Goal: Book appointment/travel/reservation

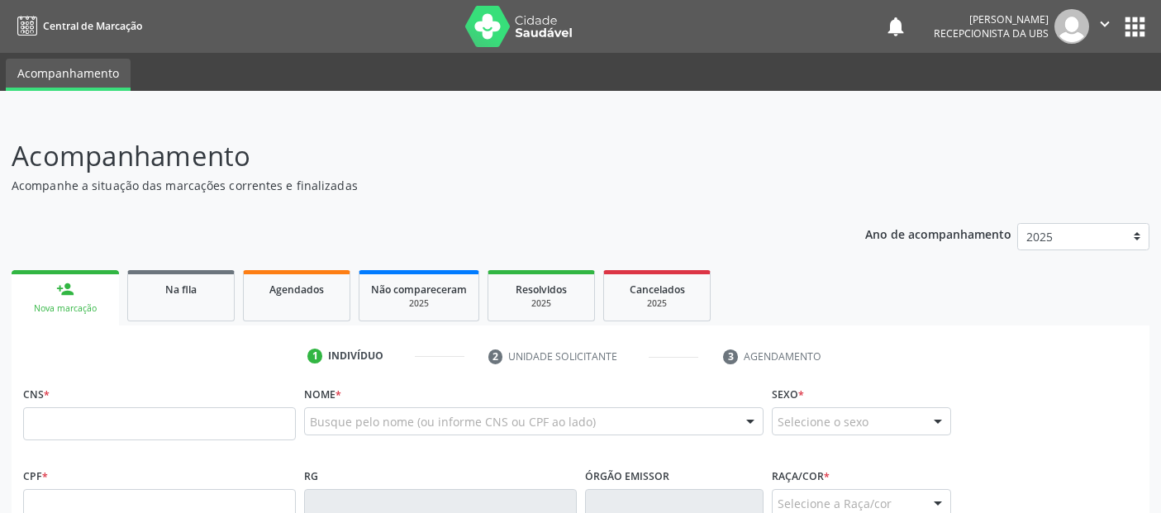
scroll to position [275, 0]
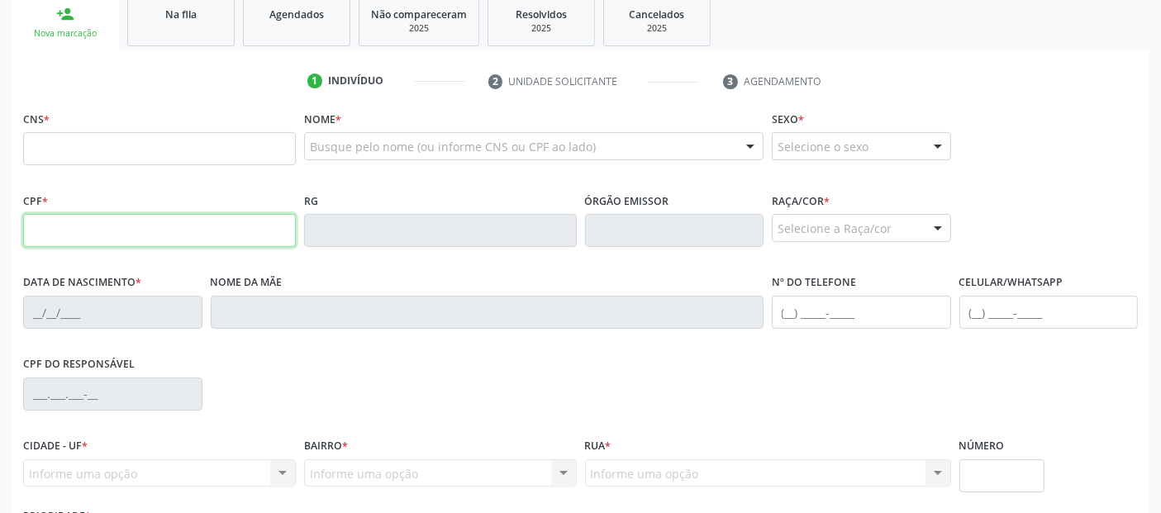
click at [95, 235] on input "text" at bounding box center [159, 230] width 273 height 33
type input "957.370.494-34"
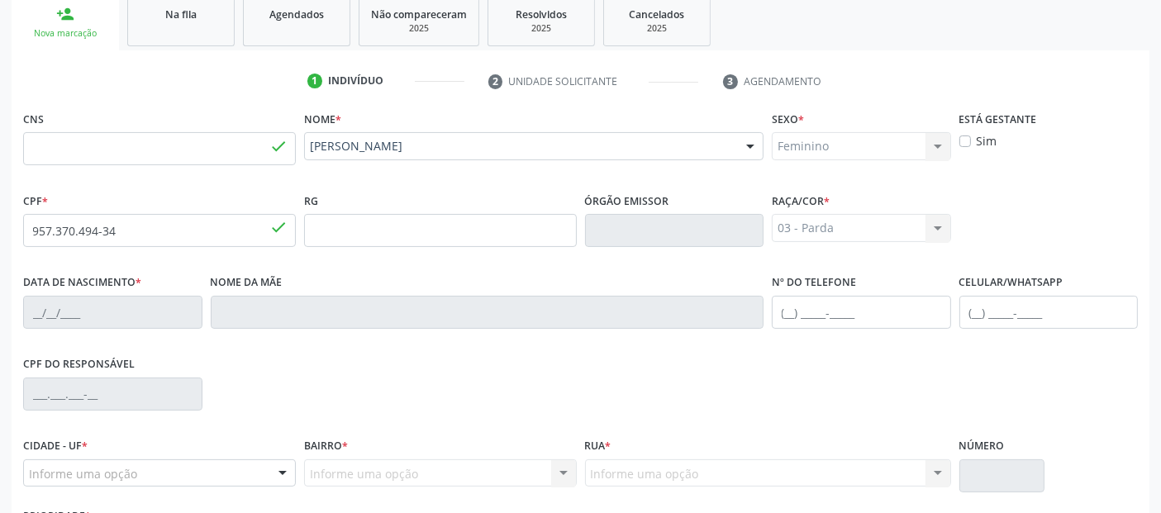
type input "700 0012 1882 2907"
type input "[DATE]"
type input "[PHONE_NUMBER]"
type input "S/N"
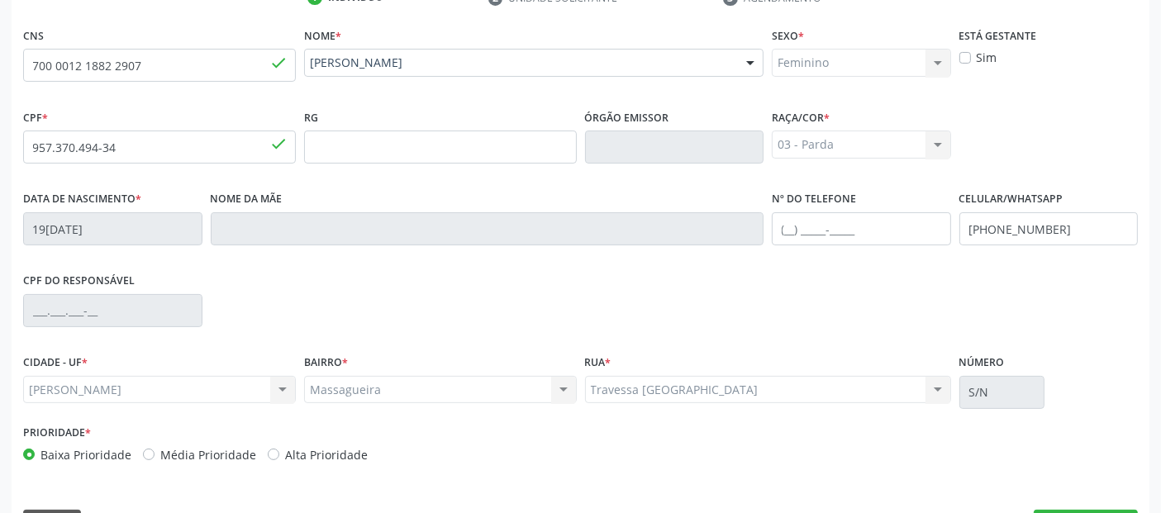
scroll to position [404, 0]
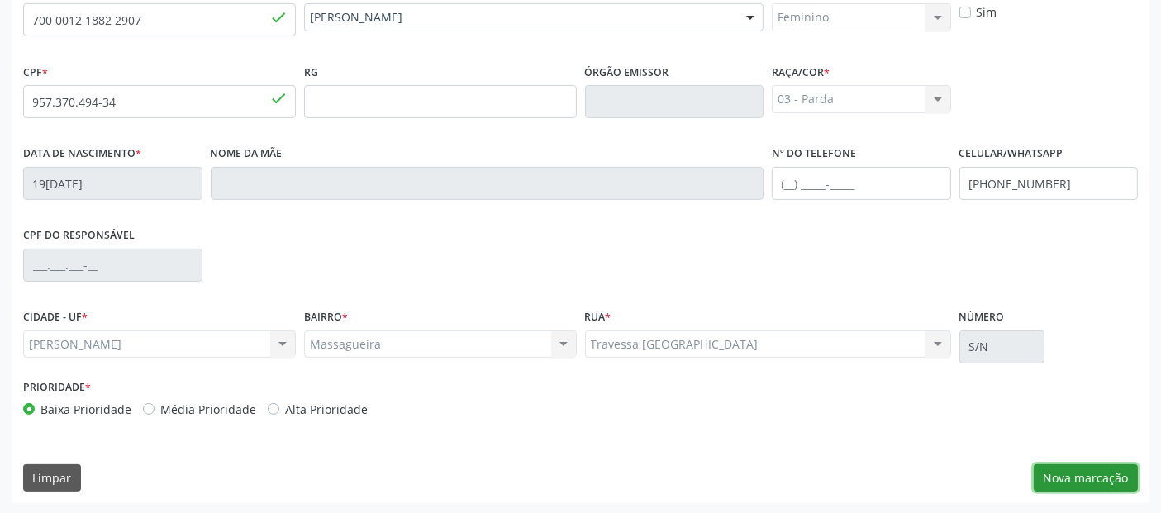
click at [1103, 485] on button "Nova marcação" at bounding box center [1086, 478] width 104 height 28
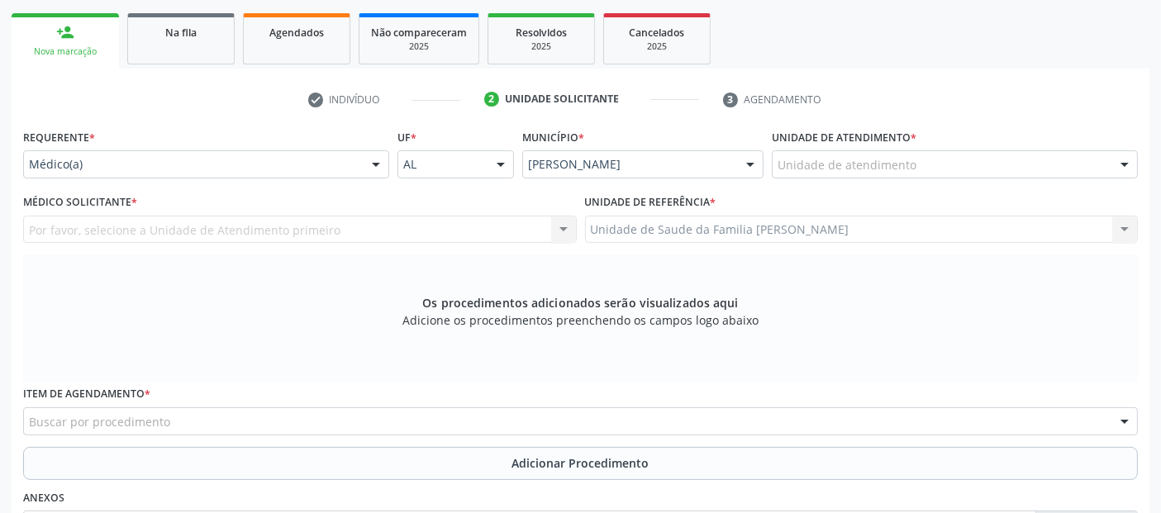
scroll to position [245, 0]
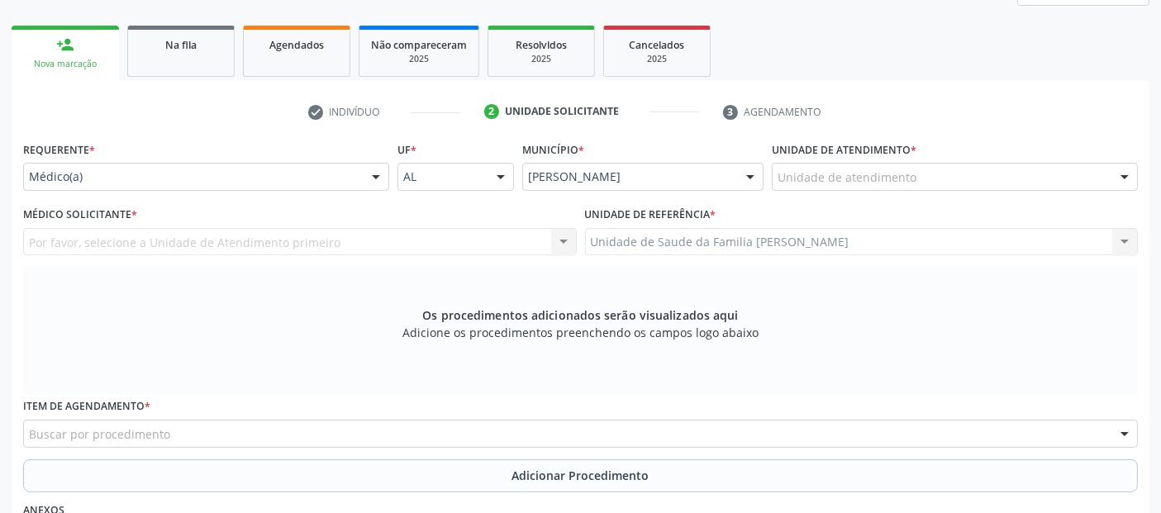
click at [926, 178] on div "Unidade de atendimento" at bounding box center [955, 177] width 366 height 28
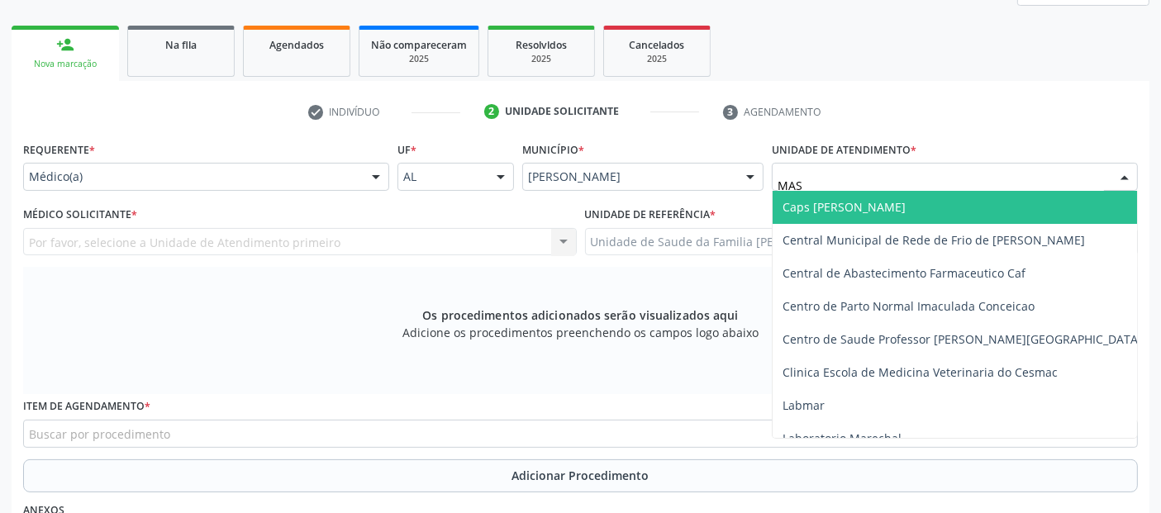
type input "MASS"
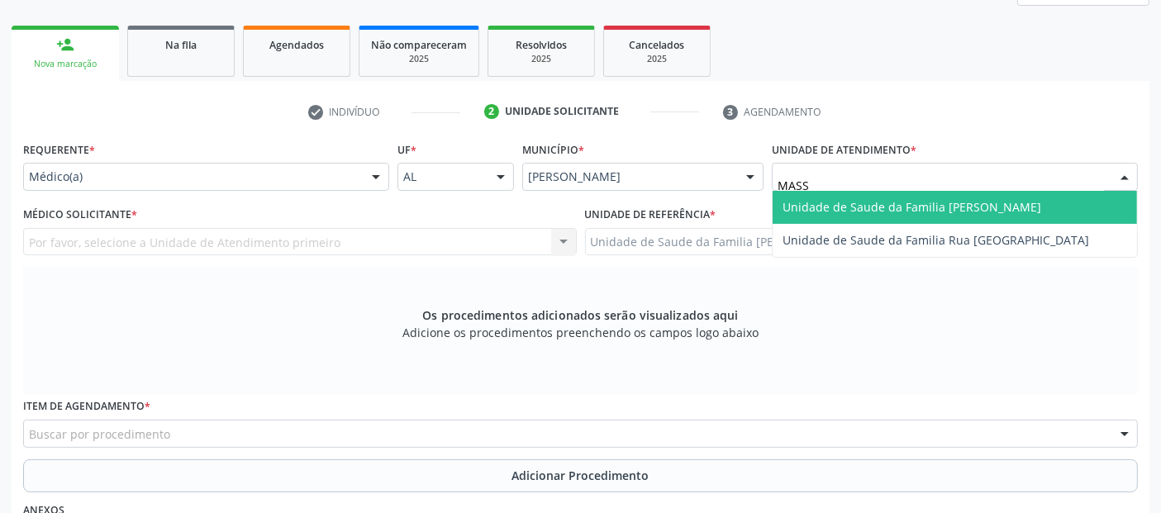
drag, startPoint x: 926, startPoint y: 178, endPoint x: 915, endPoint y: 196, distance: 21.5
click at [915, 191] on div "MASS Unidade de Saude da Familia Massagueira Unidade de Saude da Familia Rua [G…" at bounding box center [955, 177] width 366 height 28
click at [915, 196] on span "Unidade de Saude da Familia [PERSON_NAME]" at bounding box center [954, 207] width 364 height 33
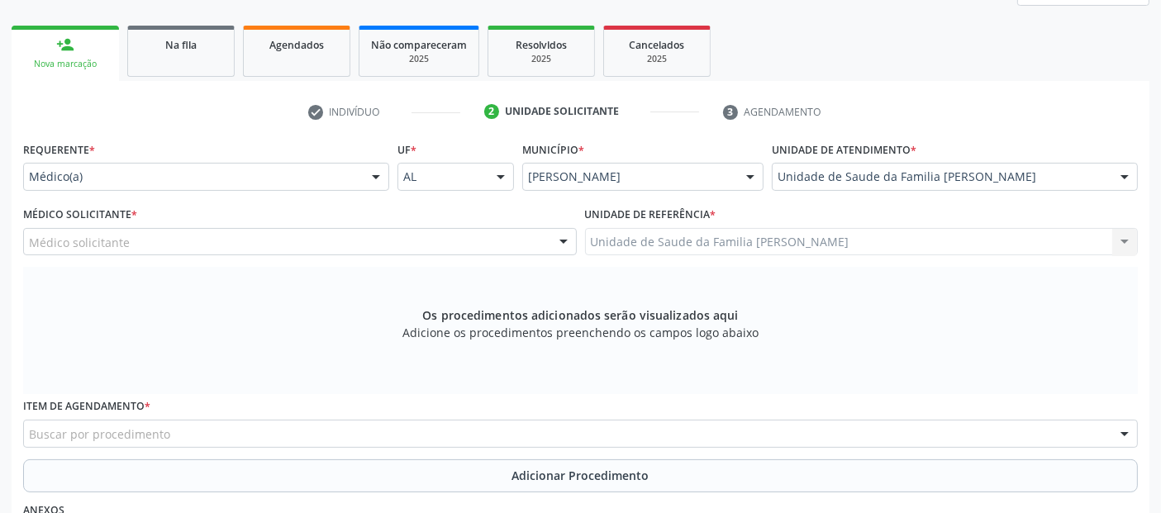
click at [477, 253] on div "Médico solicitante" at bounding box center [300, 242] width 554 height 28
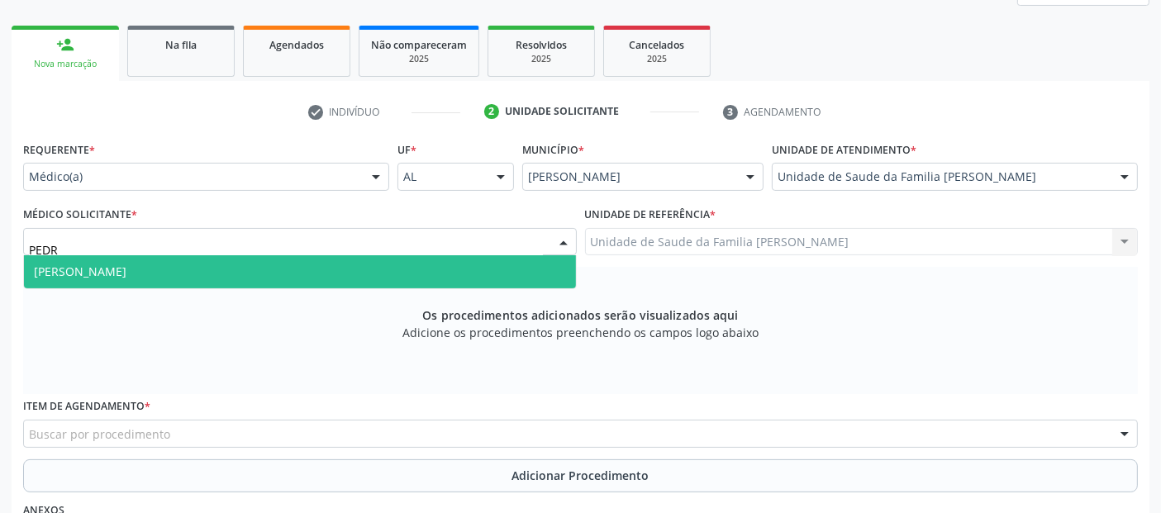
type input "[PERSON_NAME]"
click at [529, 273] on span "[PERSON_NAME]" at bounding box center [300, 271] width 552 height 33
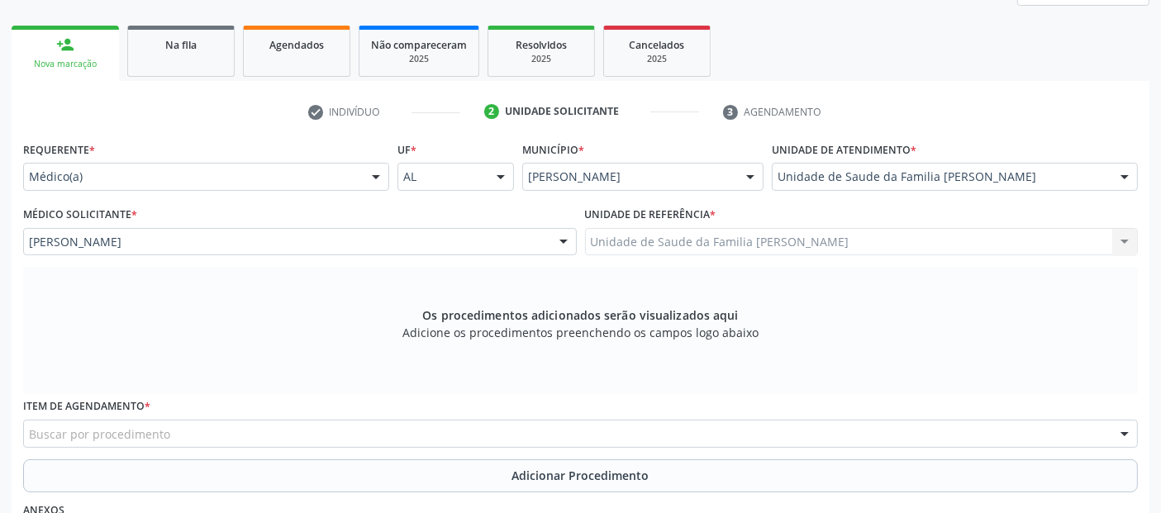
click at [405, 435] on div "Buscar por procedimento" at bounding box center [580, 434] width 1115 height 28
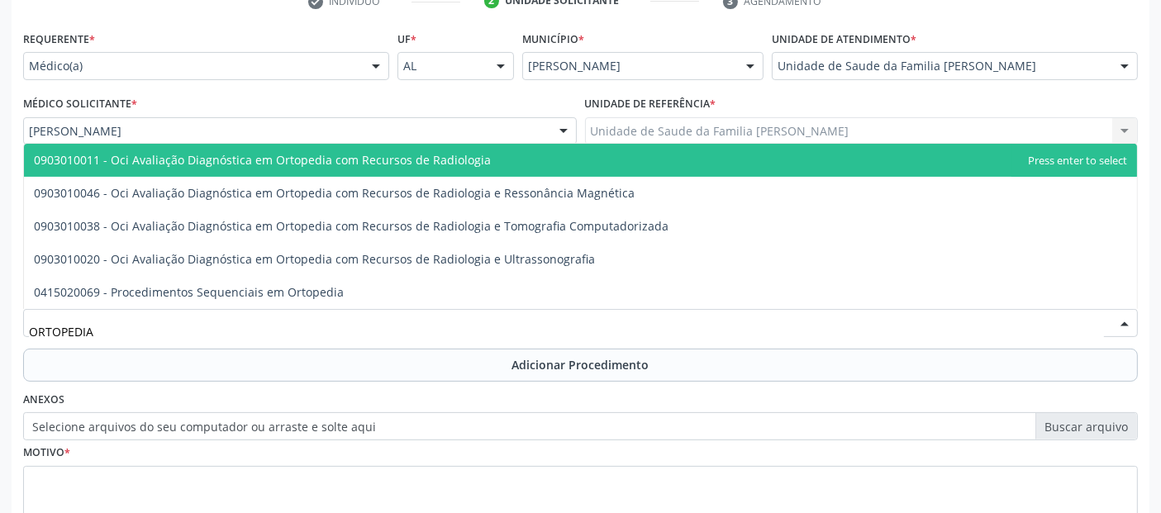
scroll to position [450, 0]
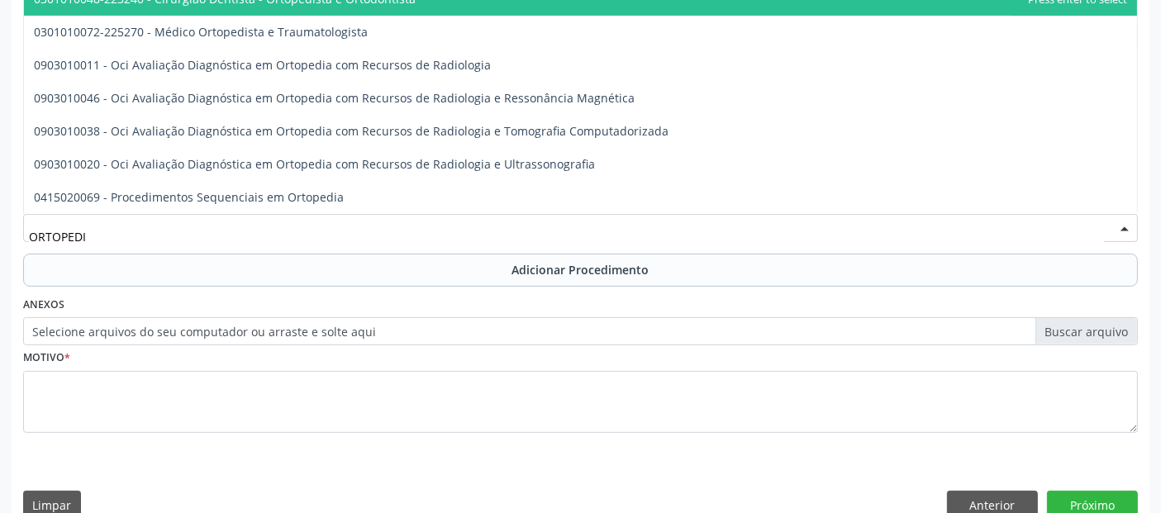
type input "ORTOPEDIS"
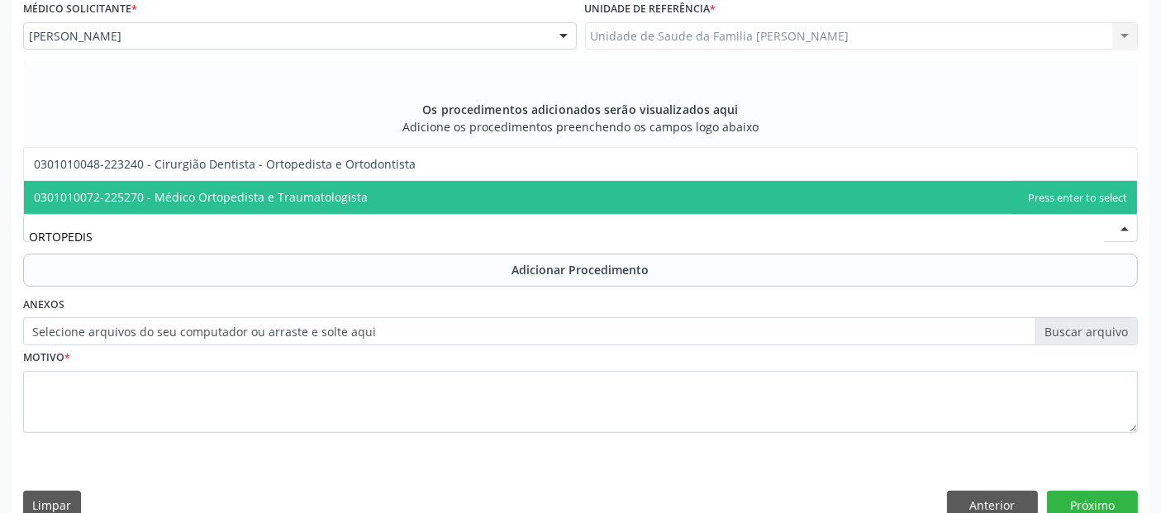
click at [288, 195] on span "0301010072-225270 - Médico Ortopedista e Traumatologista" at bounding box center [201, 197] width 334 height 16
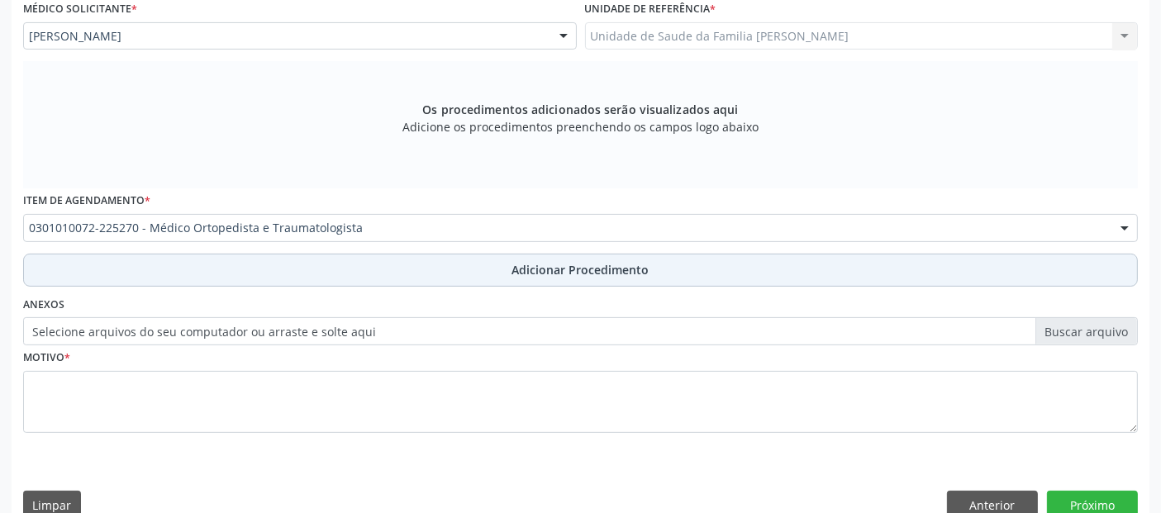
click at [344, 273] on button "Adicionar Procedimento" at bounding box center [580, 270] width 1115 height 33
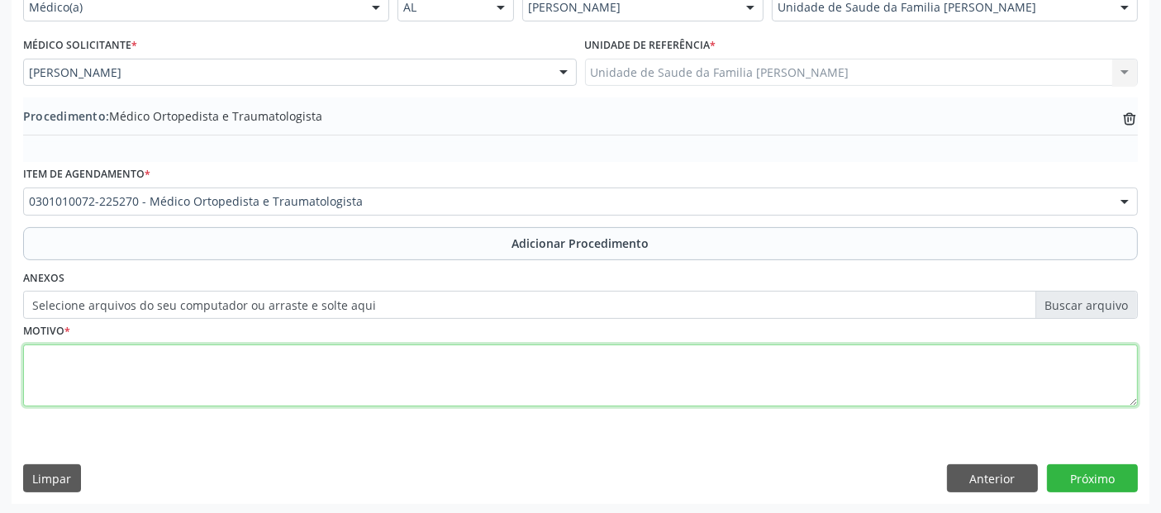
click at [352, 354] on textarea at bounding box center [580, 376] width 1115 height 63
type textarea "AVALIAÇÃO."
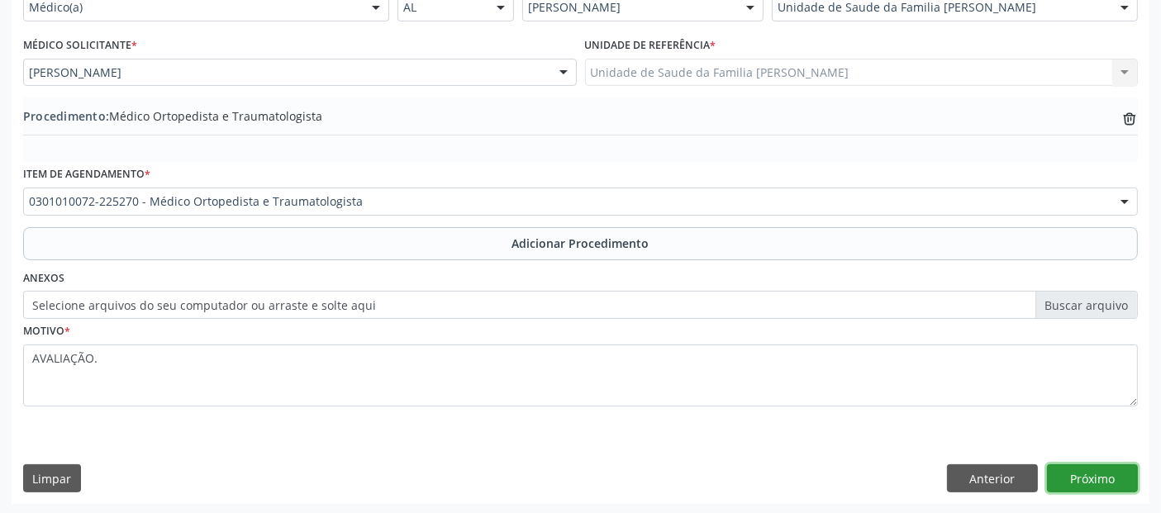
click at [1120, 477] on button "Próximo" at bounding box center [1092, 478] width 91 height 28
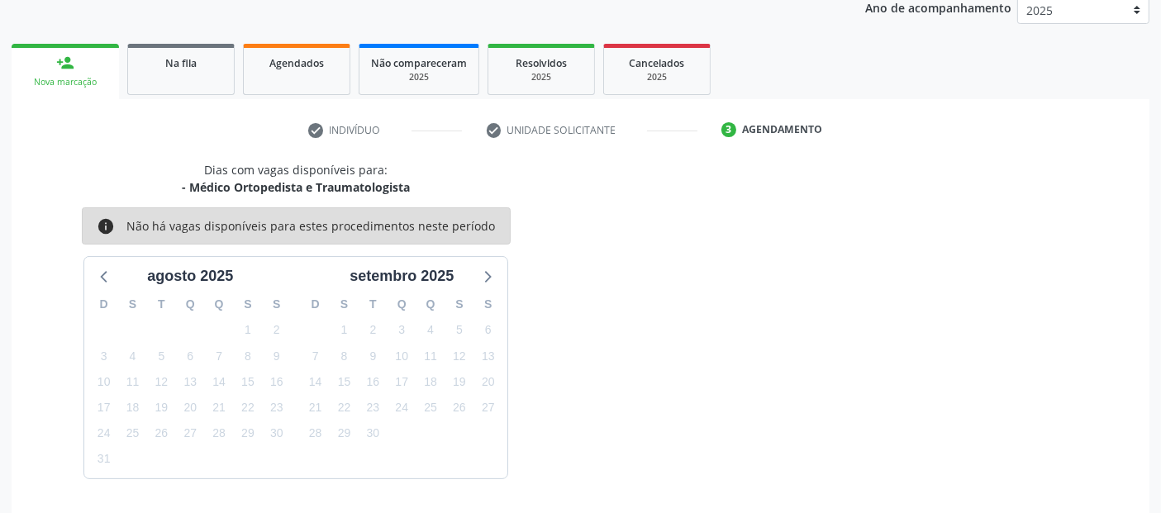
scroll to position [275, 0]
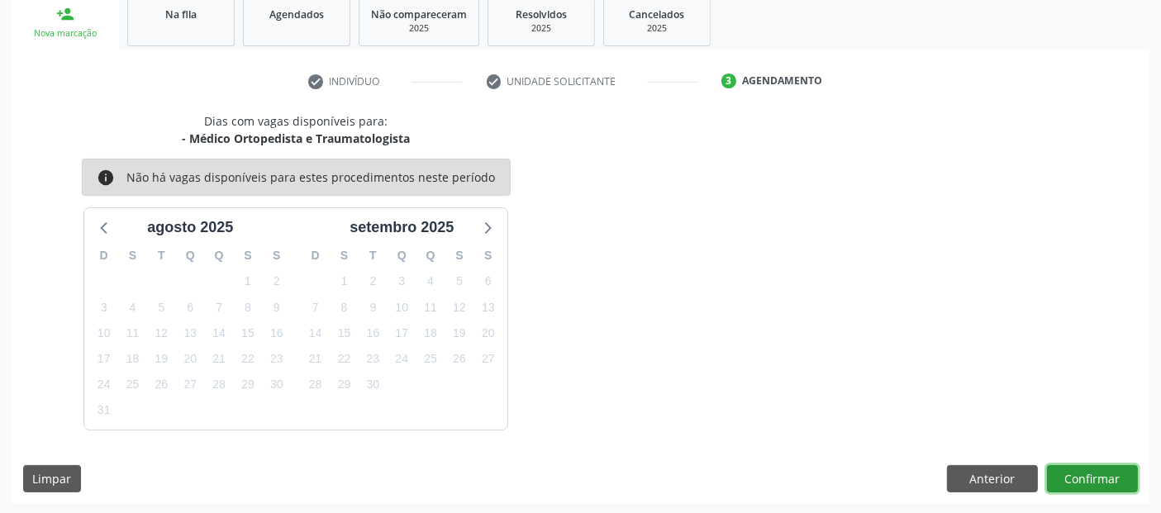
click at [1120, 477] on button "Confirmar" at bounding box center [1092, 479] width 91 height 28
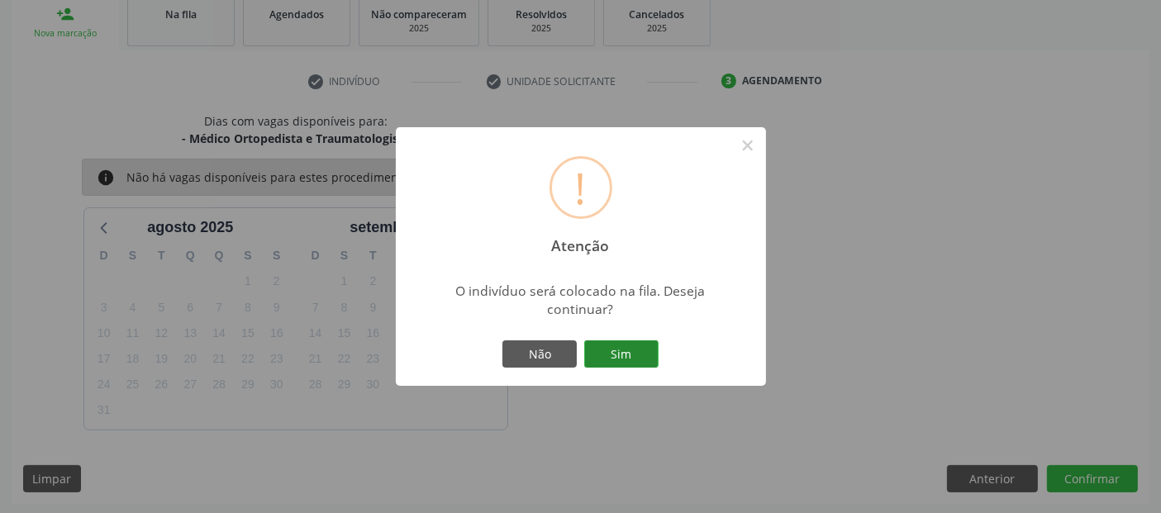
click at [627, 354] on button "Sim" at bounding box center [621, 354] width 74 height 28
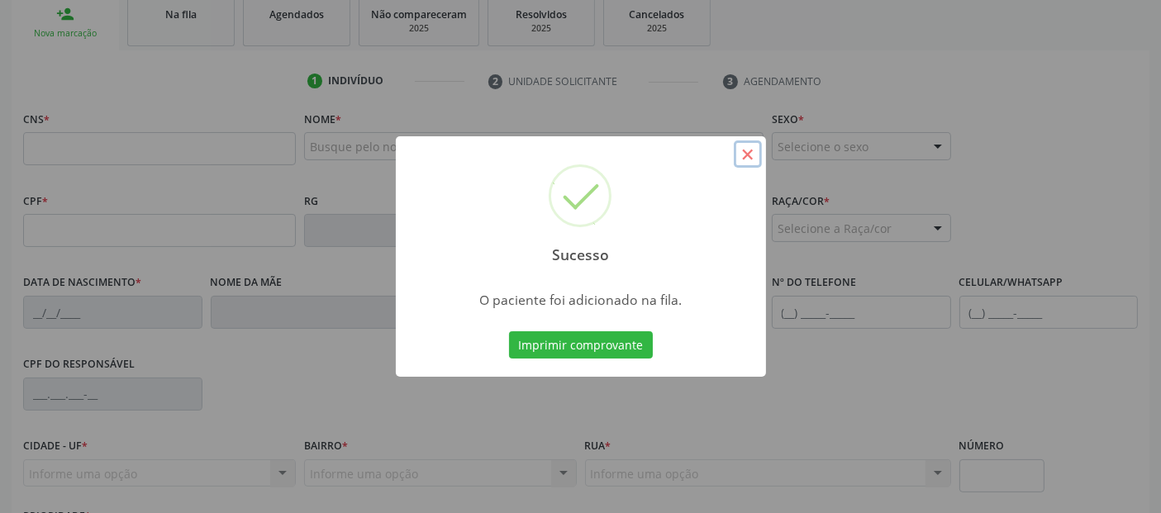
click at [744, 152] on button "×" at bounding box center [748, 154] width 28 height 28
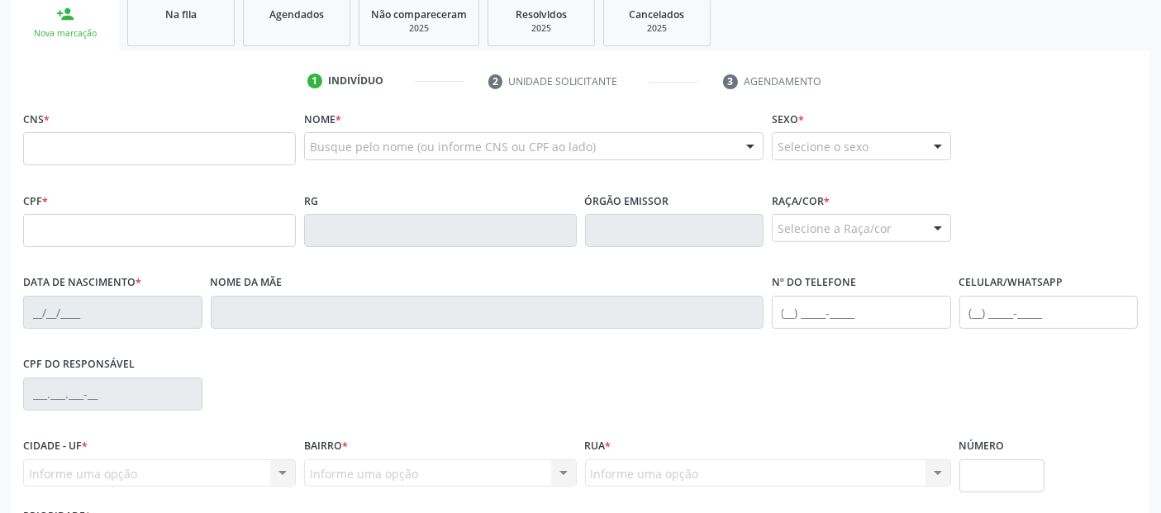
click at [654, 155] on div "Busque pelo nome (ou informe CNS ou CPF ao lado)" at bounding box center [533, 146] width 459 height 28
type input "[PERSON_NAME]"
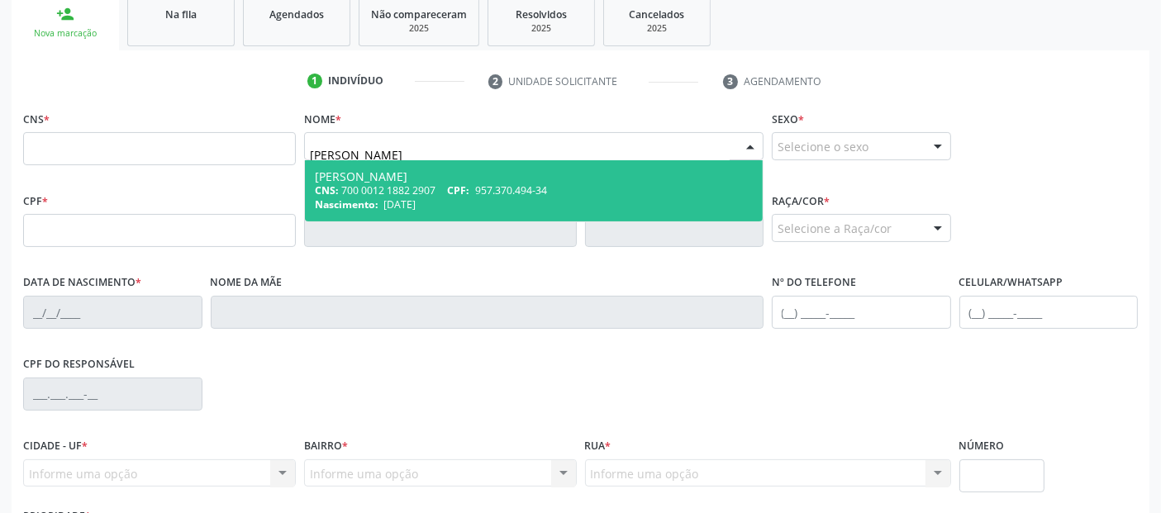
click at [552, 178] on div "[PERSON_NAME]" at bounding box center [534, 176] width 438 height 13
type input "700 0012 1882 2907"
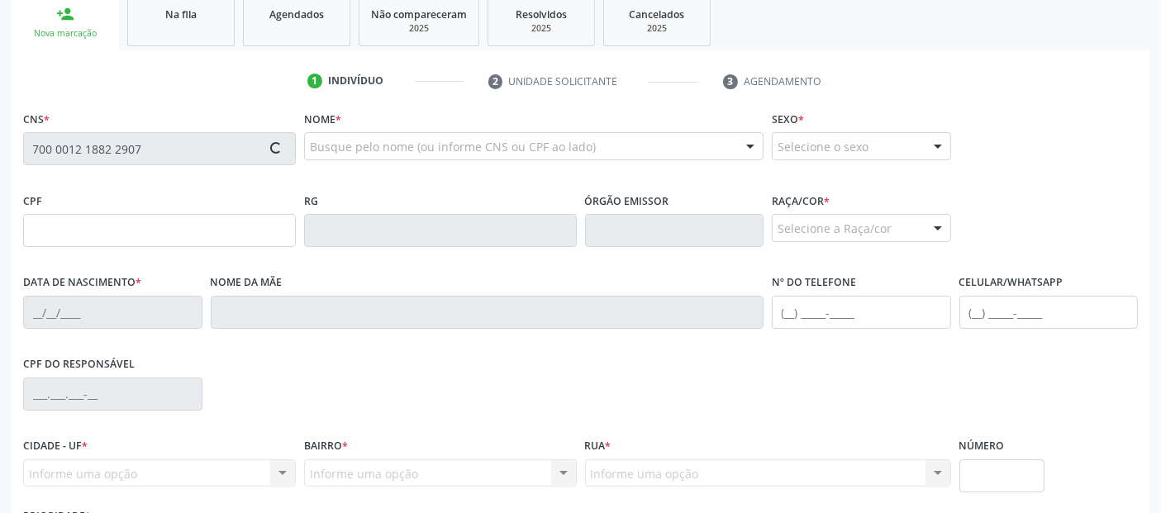
type input "957.370.494-34"
type input "[DATE]"
type input "[PHONE_NUMBER]"
type input "S/N"
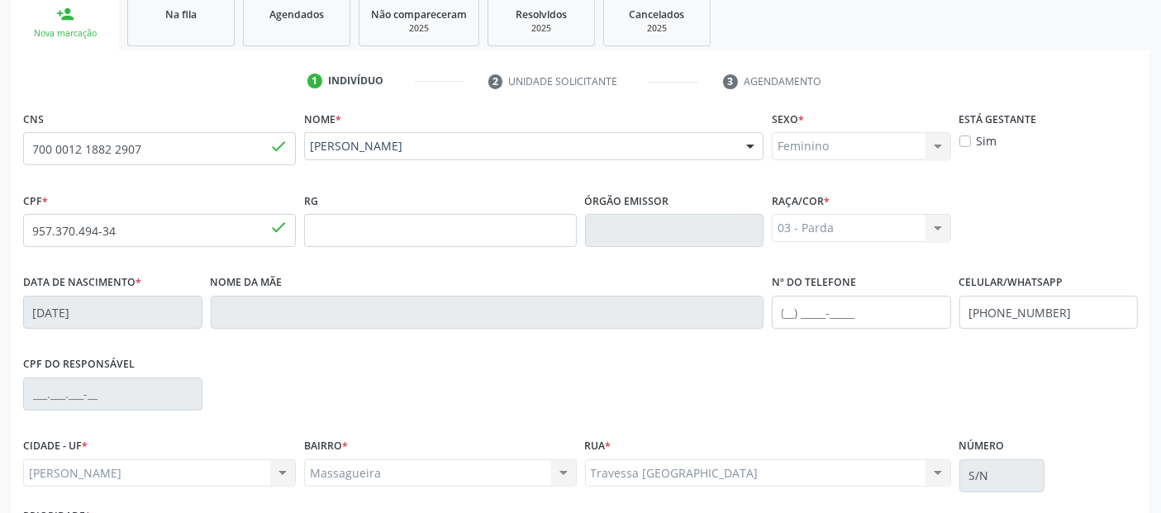
scroll to position [404, 0]
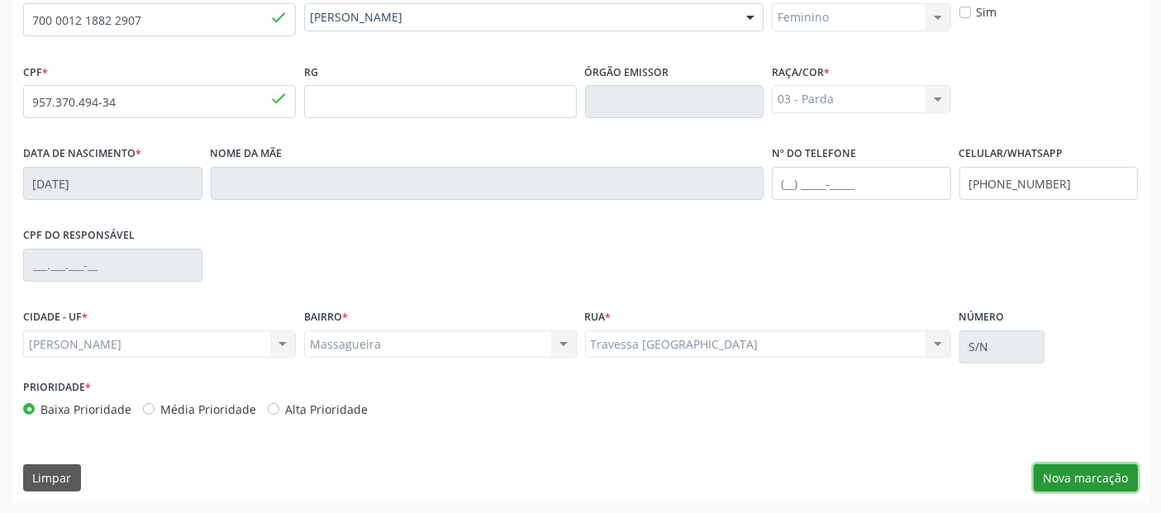
click at [1046, 465] on button "Nova marcação" at bounding box center [1086, 478] width 104 height 28
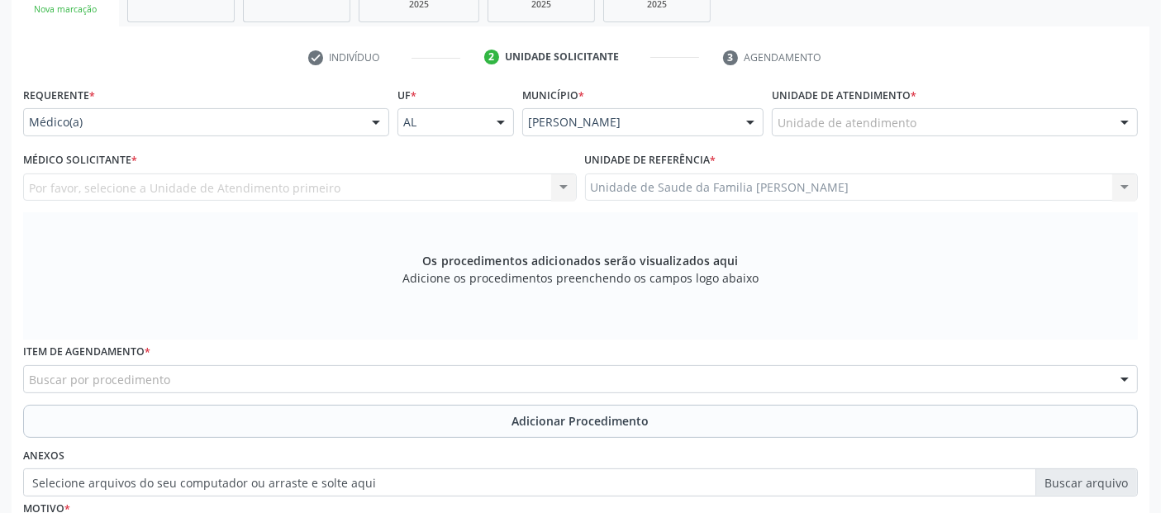
scroll to position [238, 0]
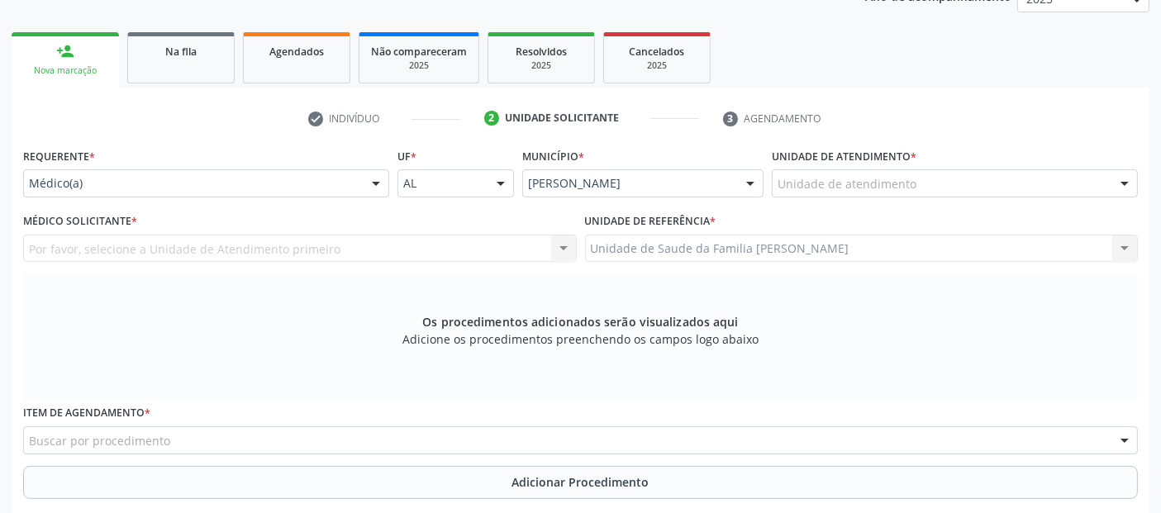
click at [967, 183] on div "Unidade de atendimento" at bounding box center [955, 183] width 366 height 28
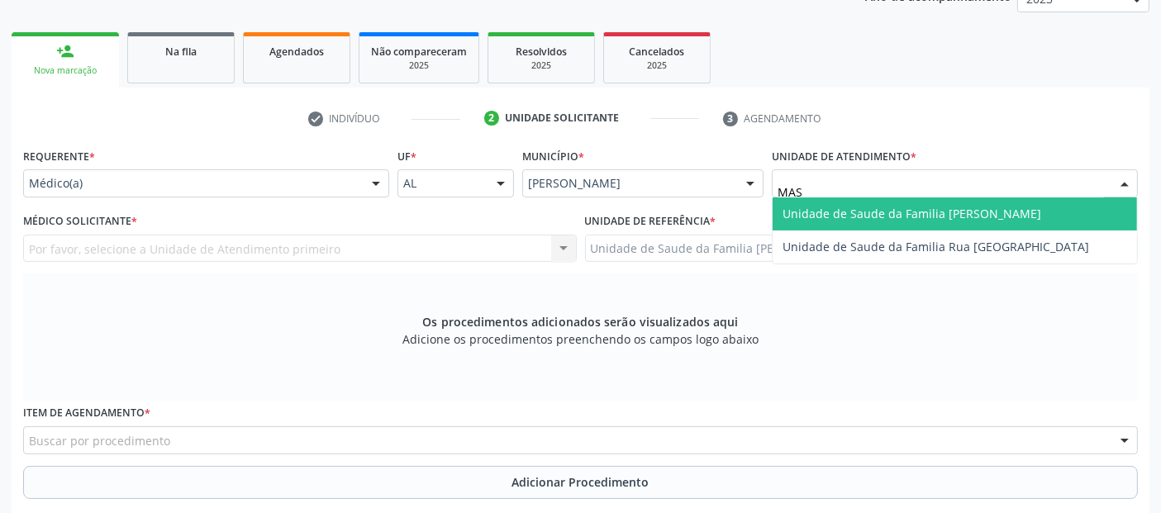
type input "MASS"
click at [897, 212] on span "Unidade de Saude da Familia [PERSON_NAME]" at bounding box center [911, 214] width 259 height 16
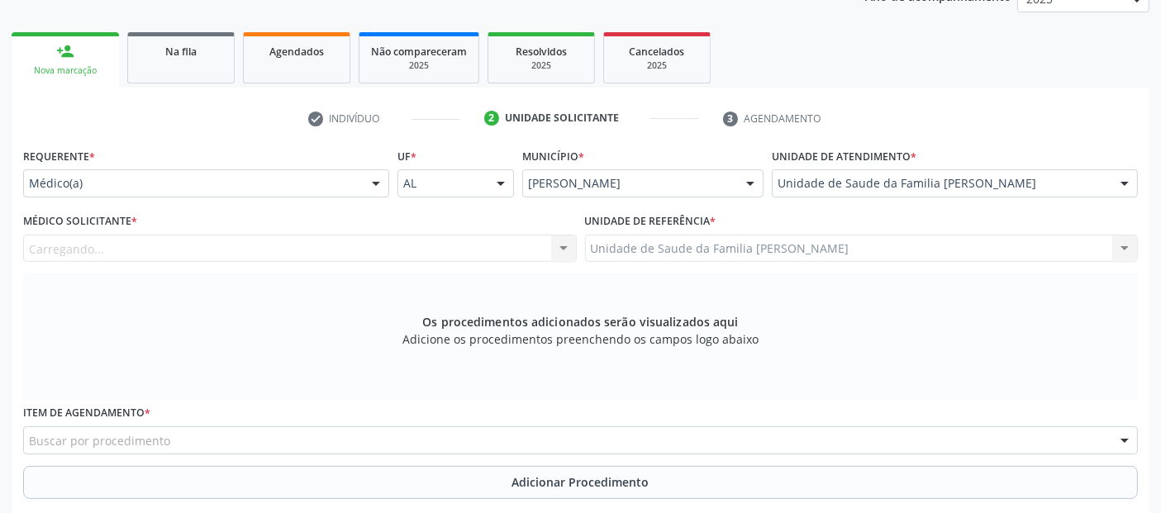
click at [463, 248] on div "Carregando... Nenhum resultado encontrado para: " " Não há nenhuma opção para s…" at bounding box center [300, 249] width 554 height 28
click at [431, 247] on div "Médico solicitante" at bounding box center [300, 249] width 554 height 28
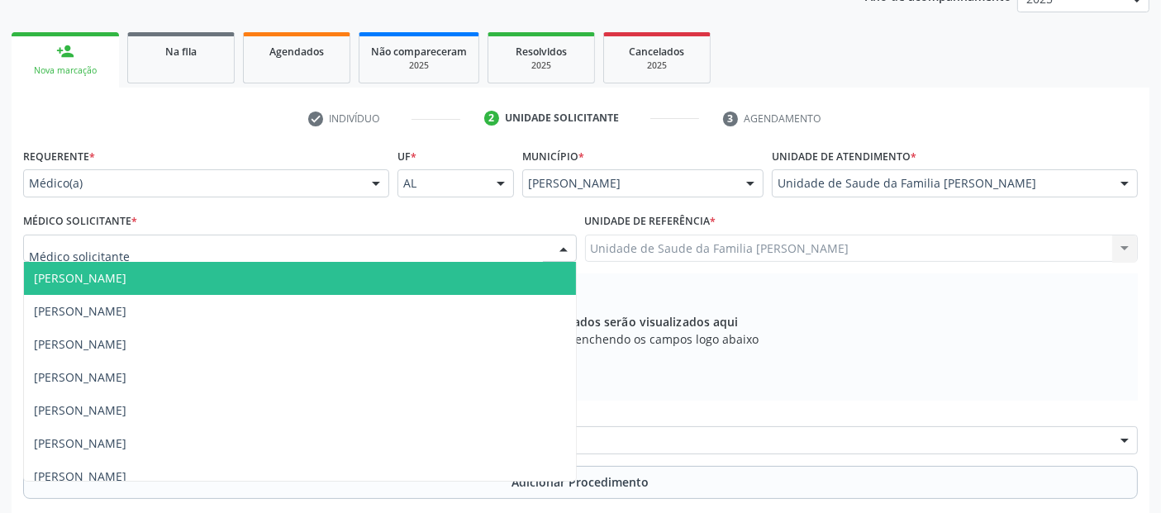
click at [431, 247] on input "text" at bounding box center [286, 256] width 514 height 33
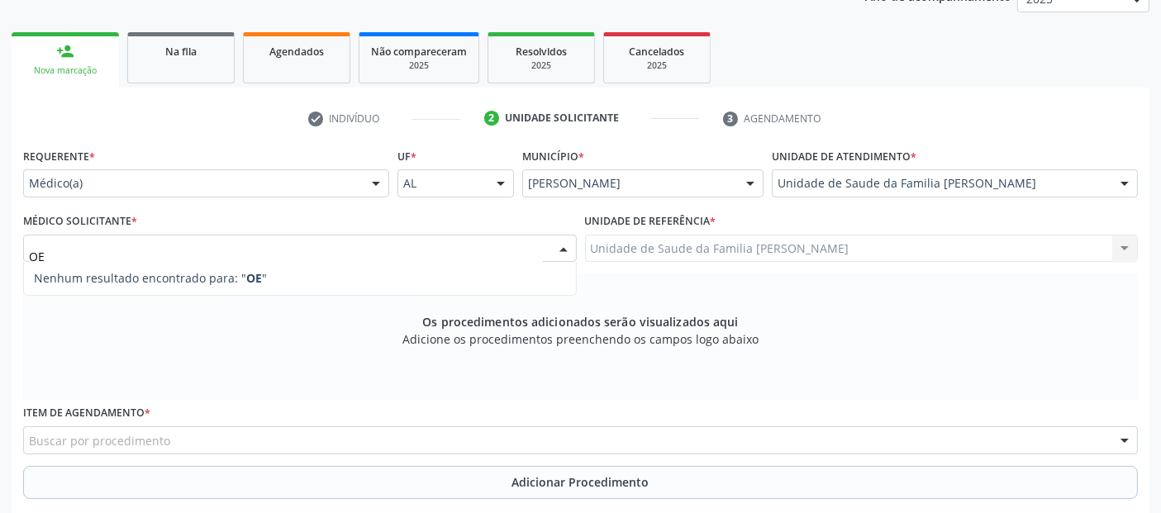
type input "O"
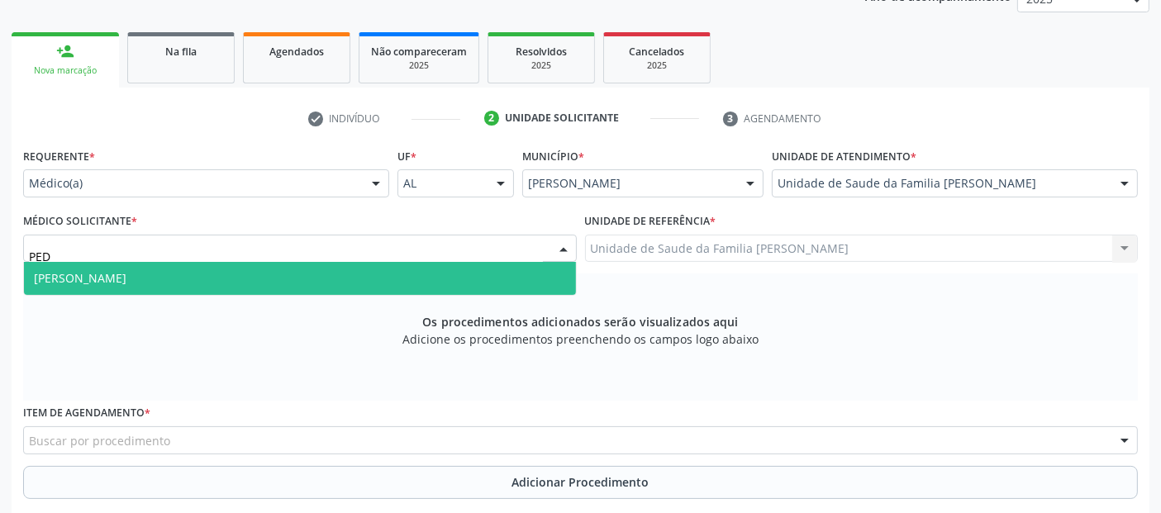
type input "PEDR"
click at [390, 278] on span "[PERSON_NAME]" at bounding box center [300, 278] width 552 height 33
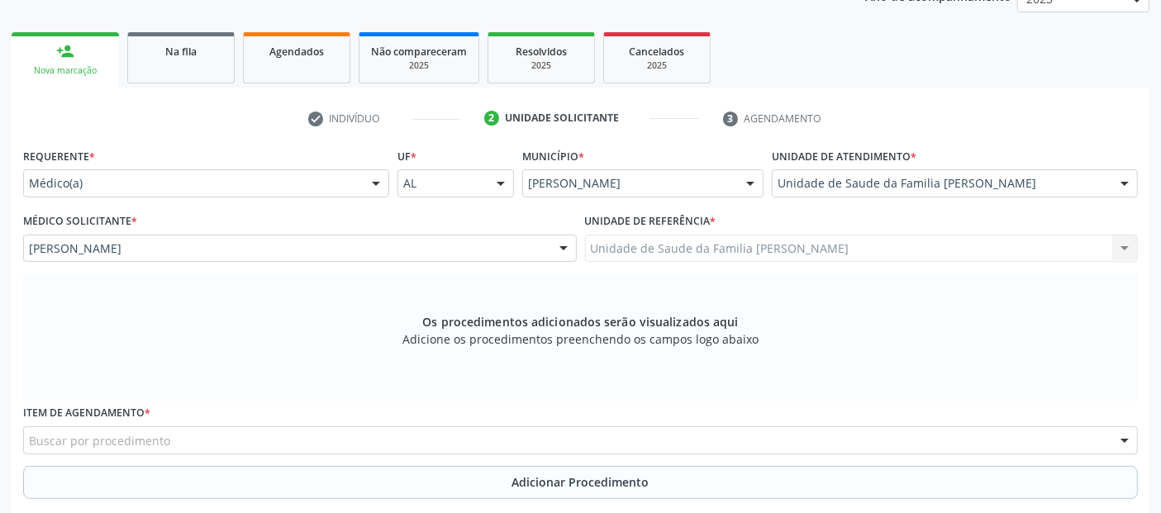
scroll to position [477, 0]
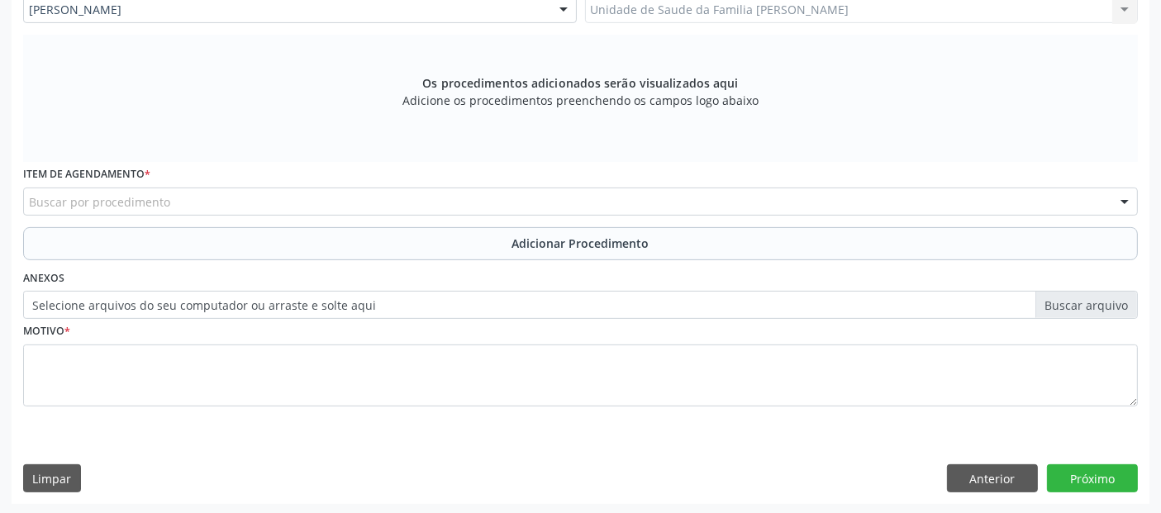
click at [658, 206] on div "Buscar por procedimento" at bounding box center [580, 202] width 1115 height 28
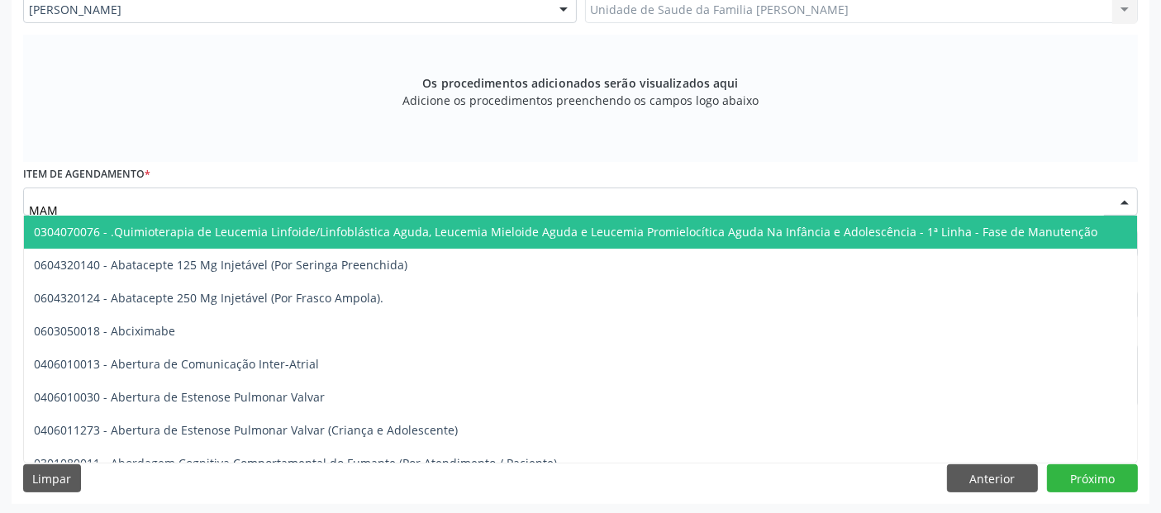
type input "MAMO"
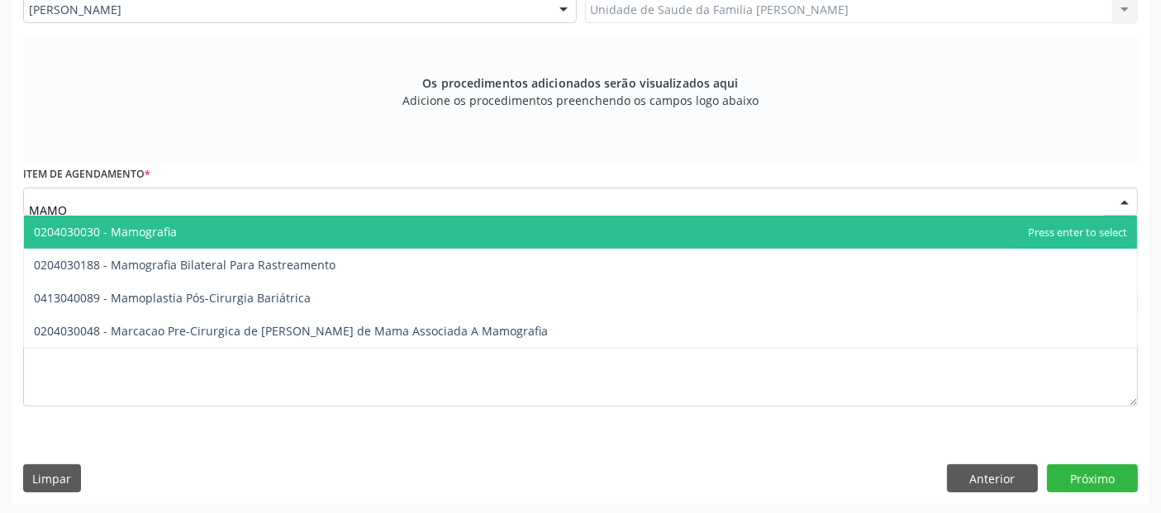
click at [535, 225] on span "0204030030 - Mamografia" at bounding box center [580, 232] width 1113 height 33
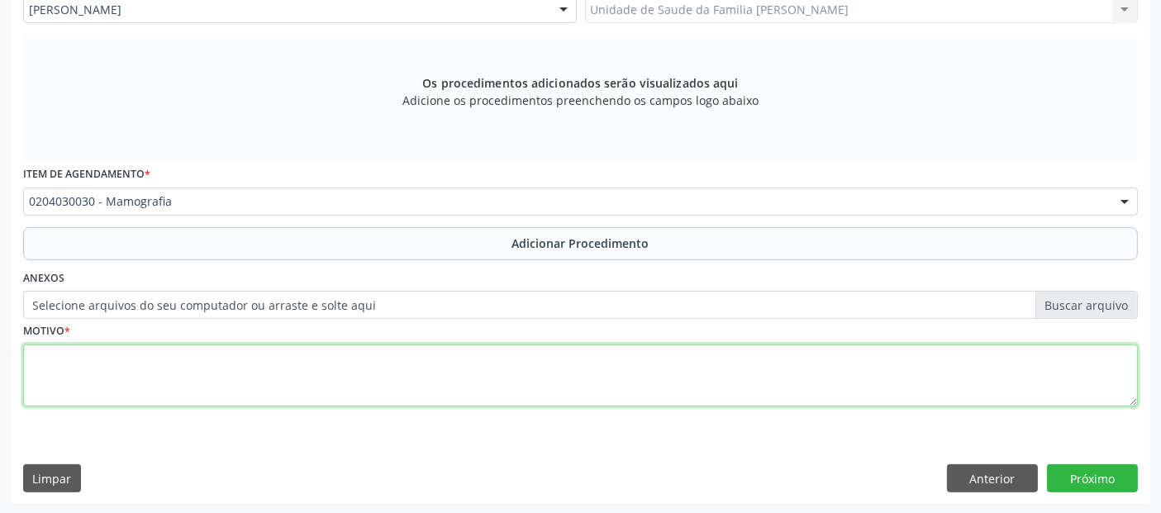
click at [387, 382] on textarea at bounding box center [580, 376] width 1115 height 63
type textarea "ROTINA."
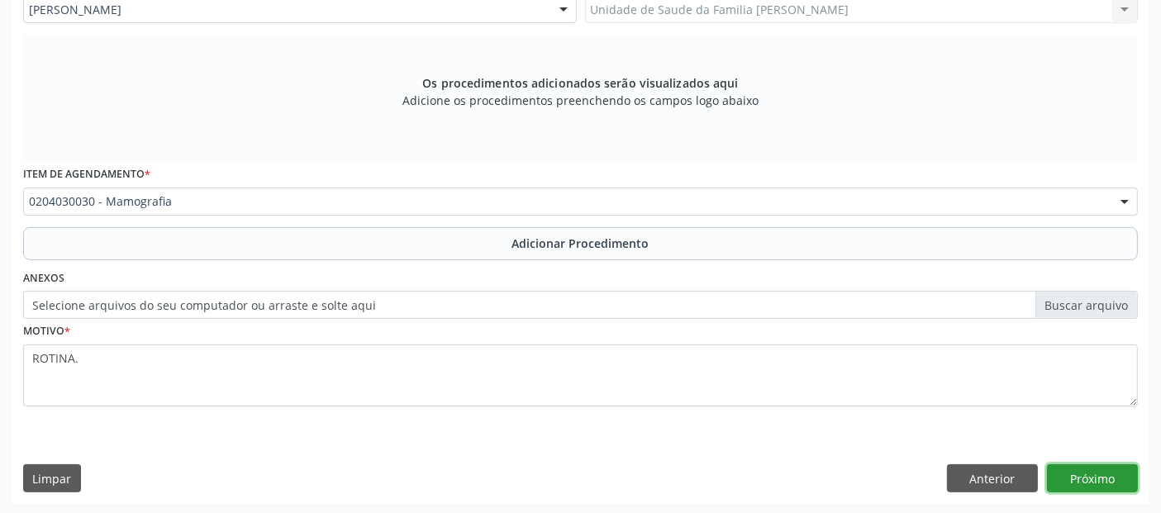
click at [1118, 480] on button "Próximo" at bounding box center [1092, 478] width 91 height 28
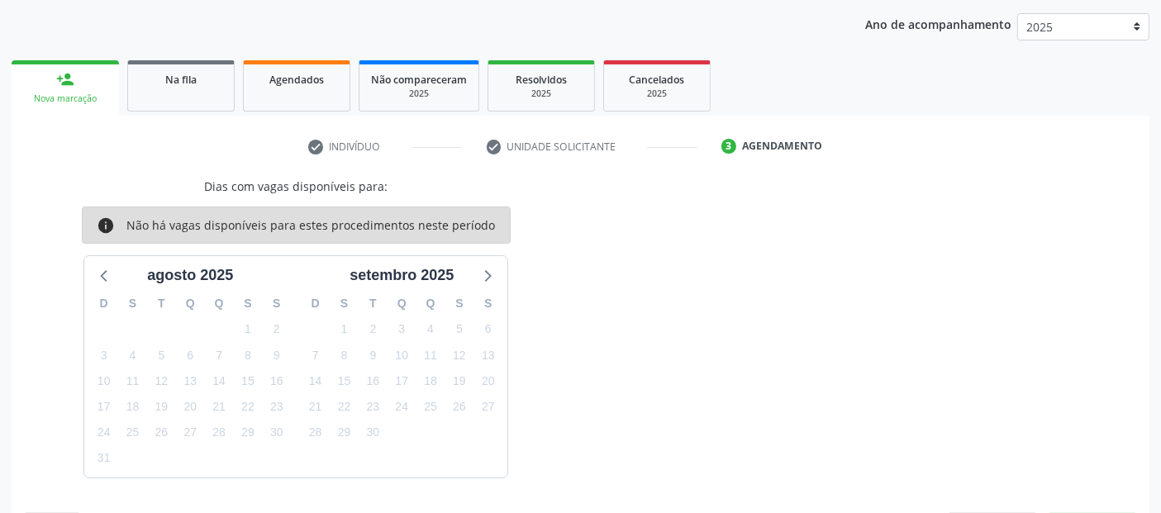
scroll to position [258, 0]
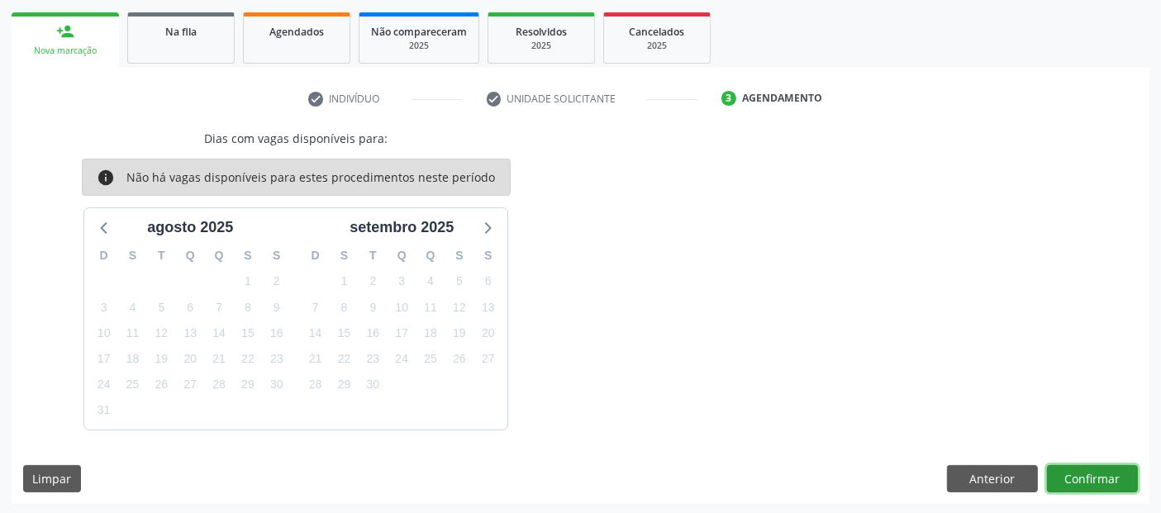
click at [1118, 480] on button "Confirmar" at bounding box center [1092, 479] width 91 height 28
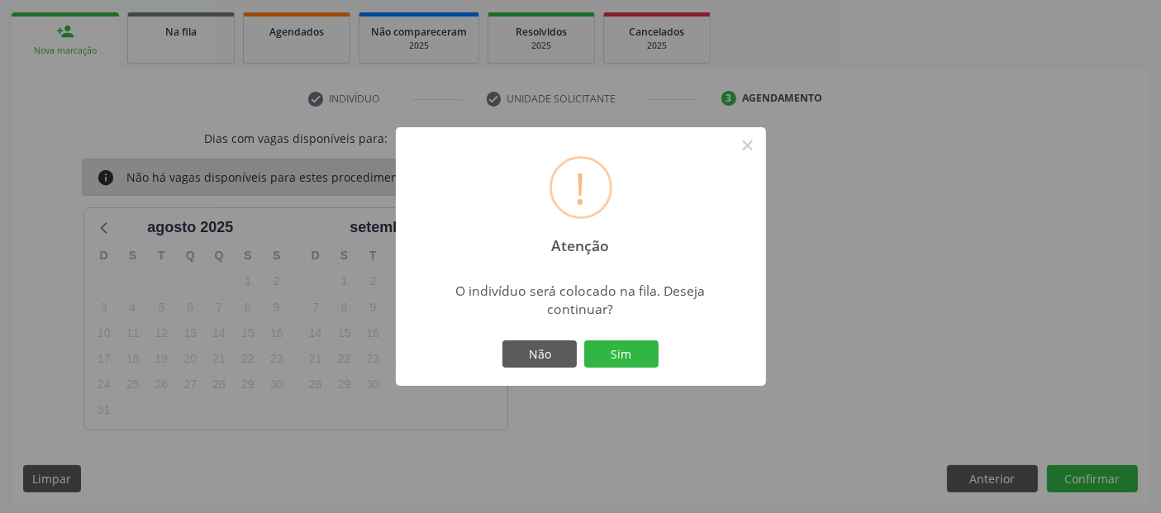
click at [584, 340] on button "Sim" at bounding box center [621, 354] width 74 height 28
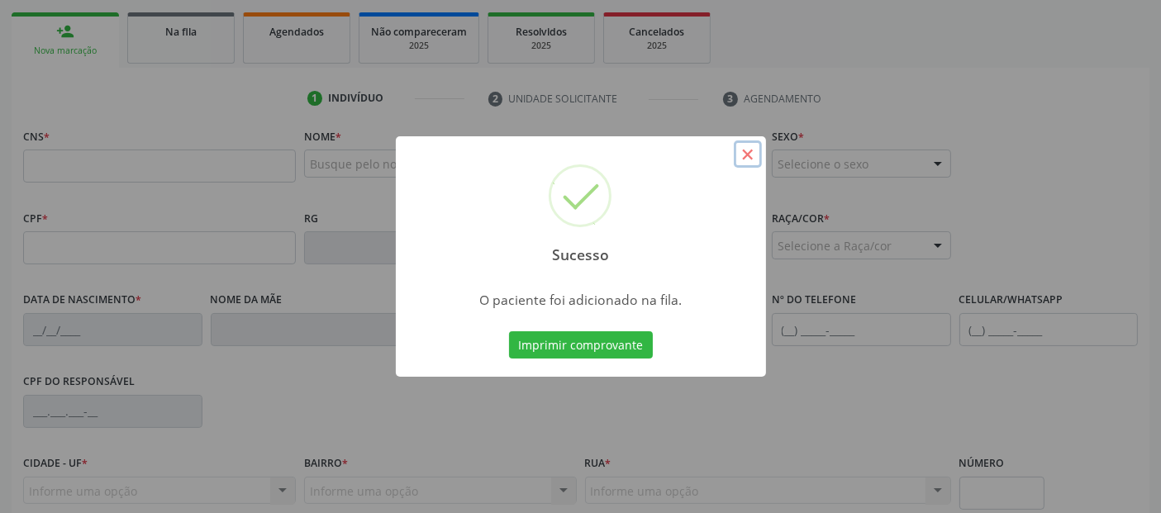
click at [747, 159] on button "×" at bounding box center [748, 154] width 28 height 28
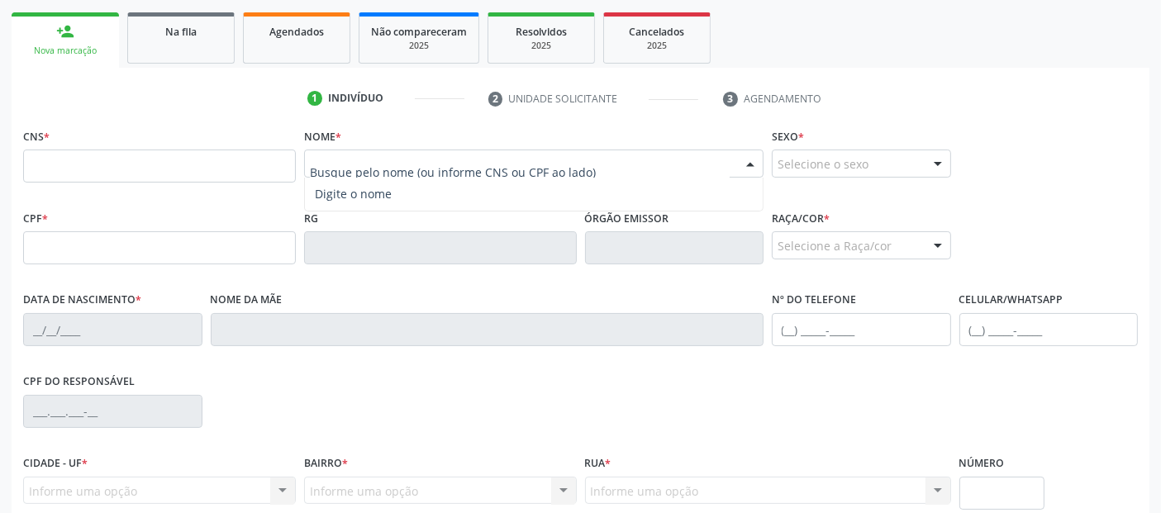
click at [654, 170] on div at bounding box center [533, 164] width 459 height 28
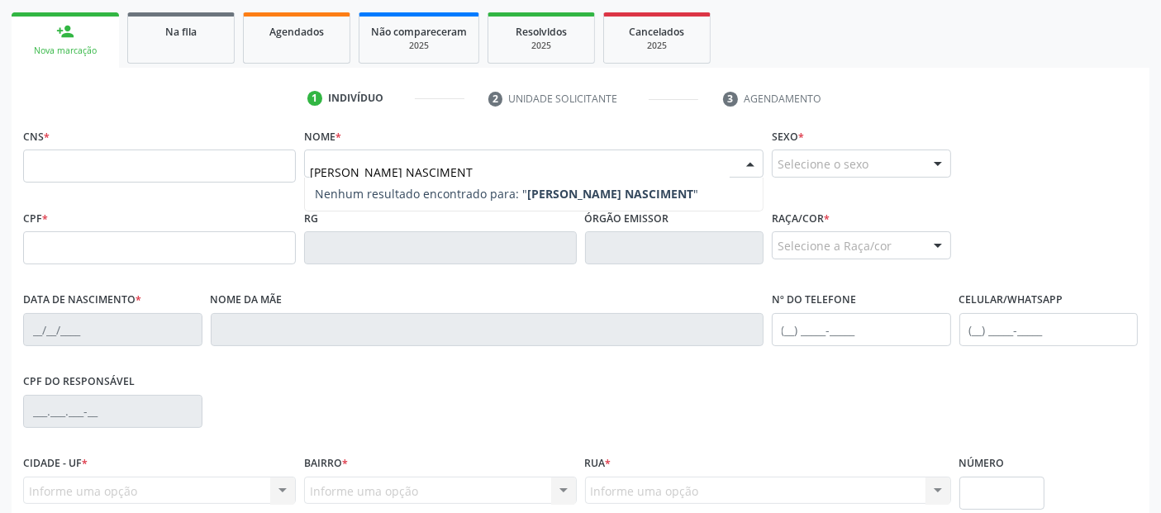
type input "[PERSON_NAME]"
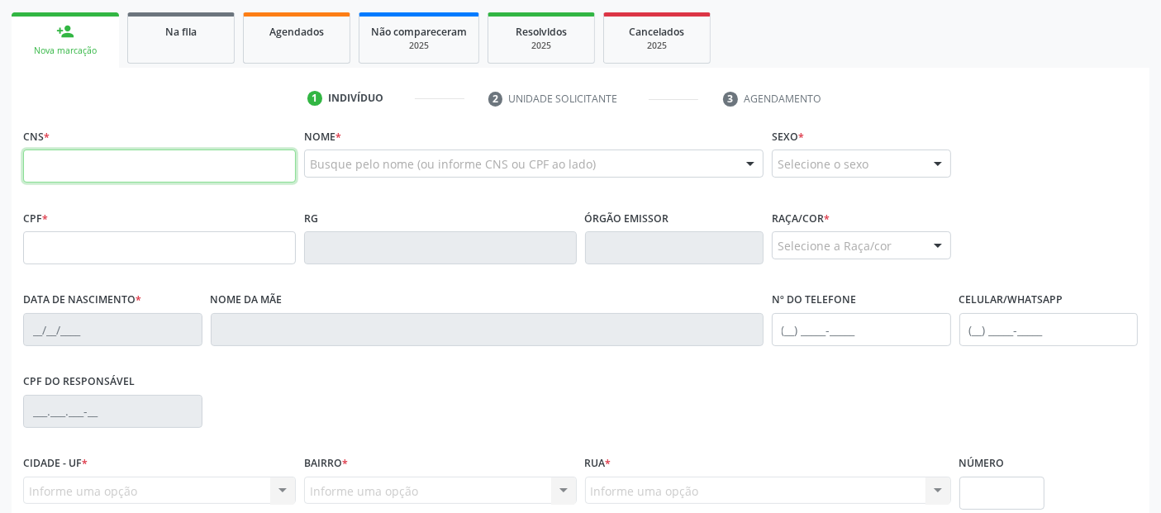
click at [240, 166] on input "text" at bounding box center [159, 166] width 273 height 33
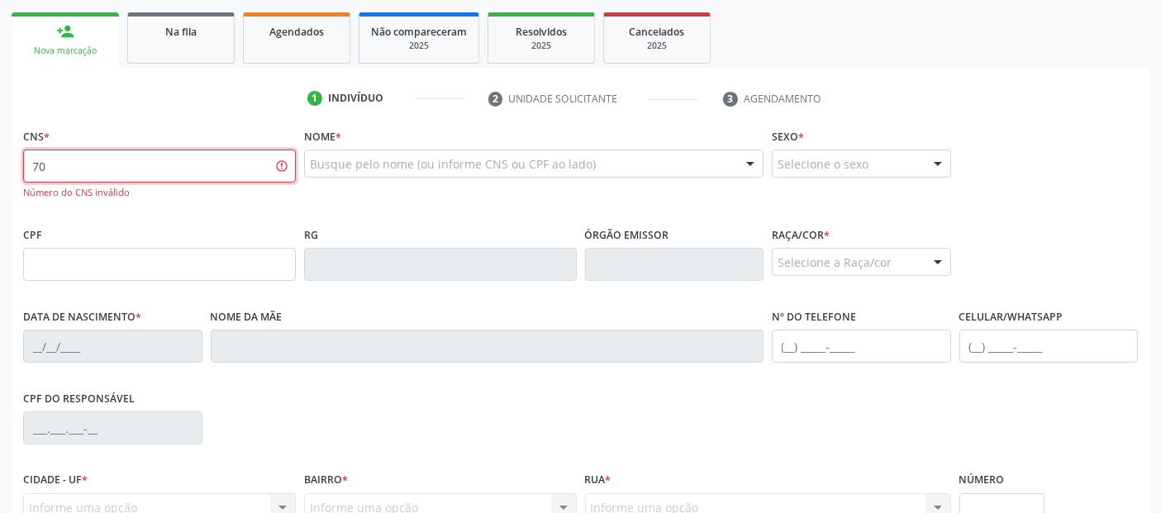
type input "7"
type input "708 3007 0385 1060"
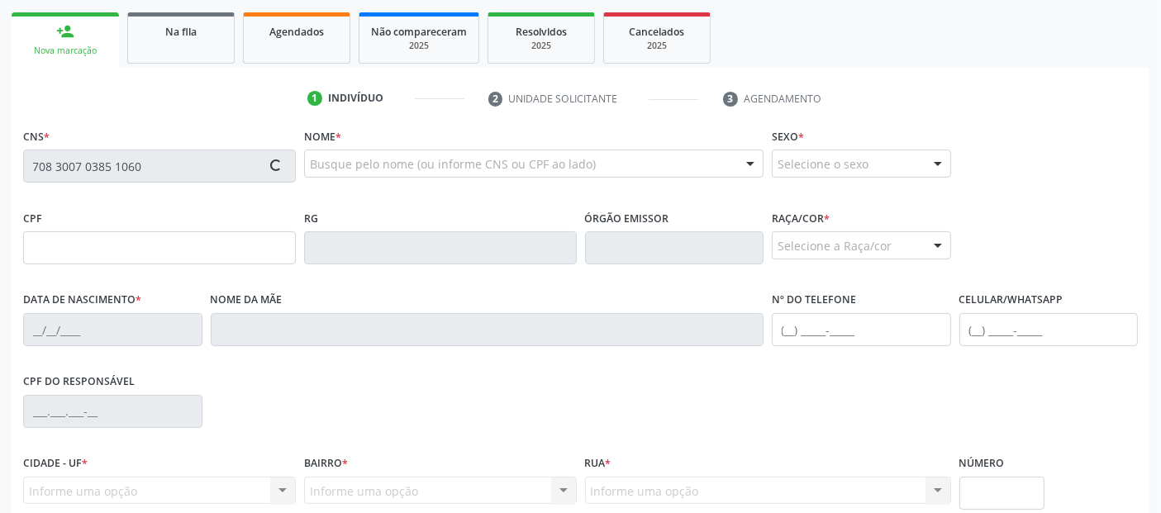
type input "086.844.794-32"
type input "[DATE]"
type input "[PERSON_NAME]"
type input "[PHONE_NUMBER]"
type input "1"
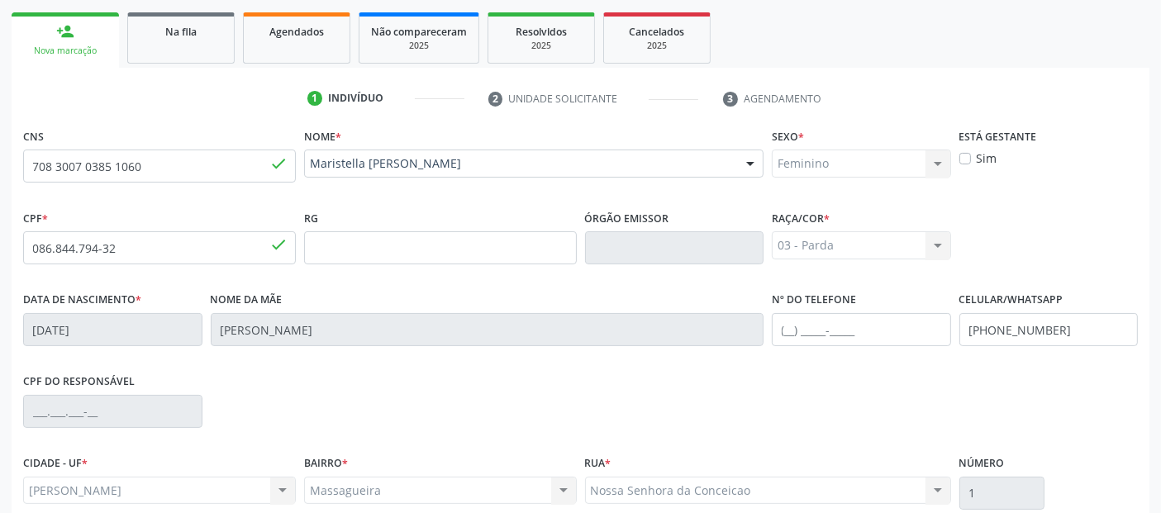
scroll to position [404, 0]
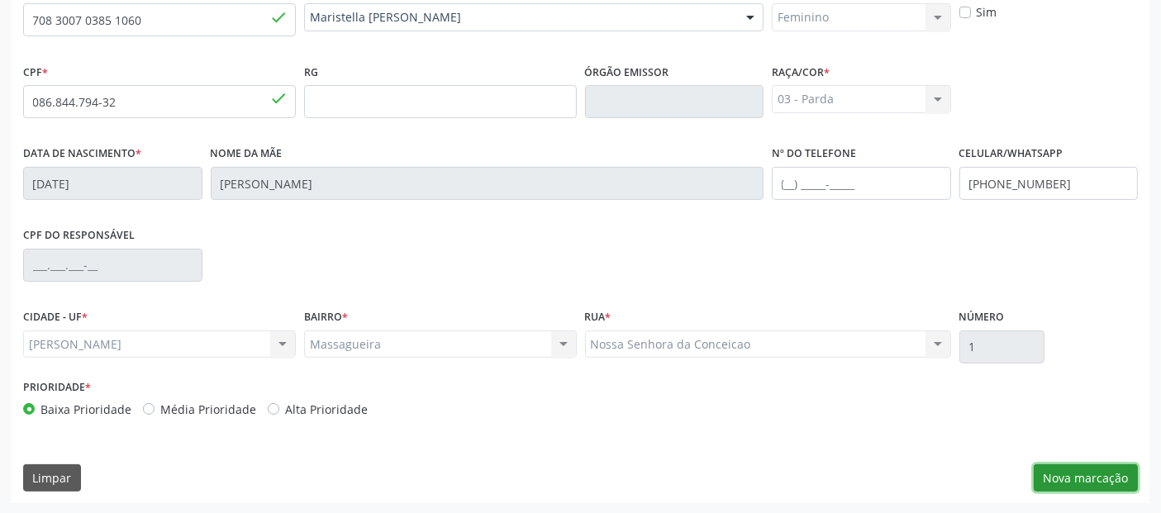
click at [1085, 473] on button "Nova marcação" at bounding box center [1086, 478] width 104 height 28
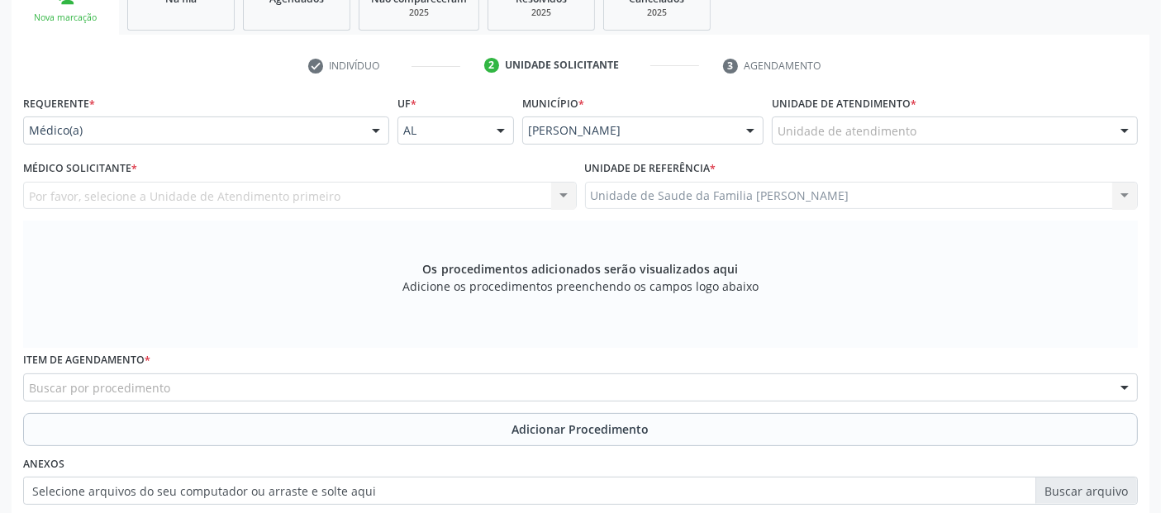
scroll to position [245, 0]
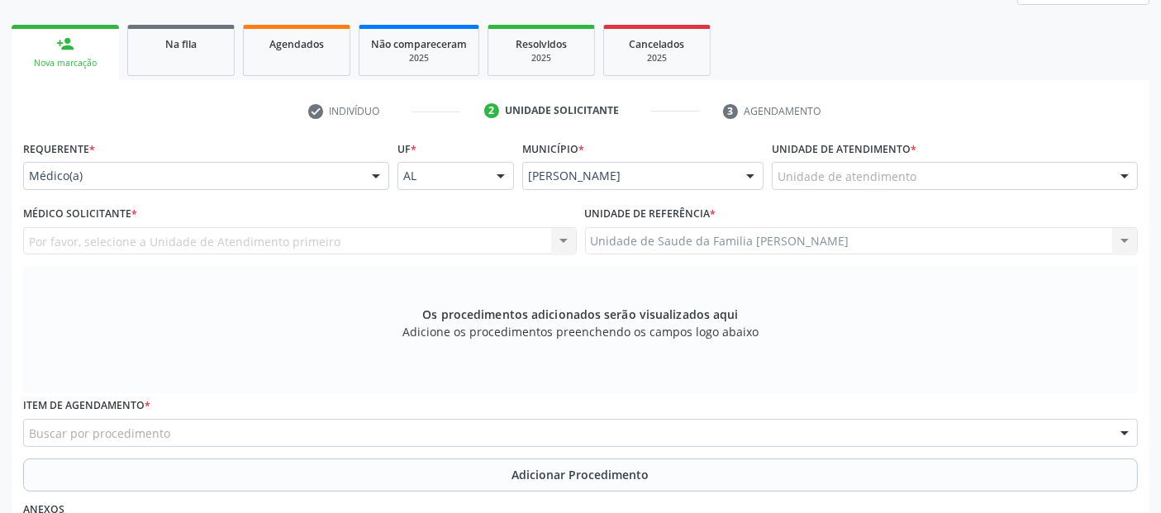
click at [991, 173] on div "Unidade de atendimento" at bounding box center [955, 176] width 366 height 28
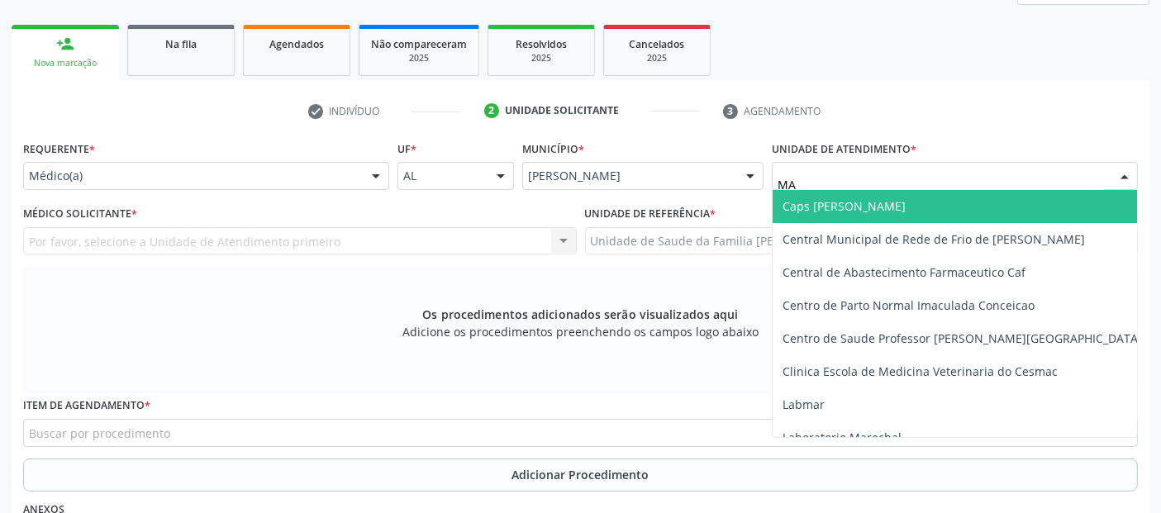
type input "MAS"
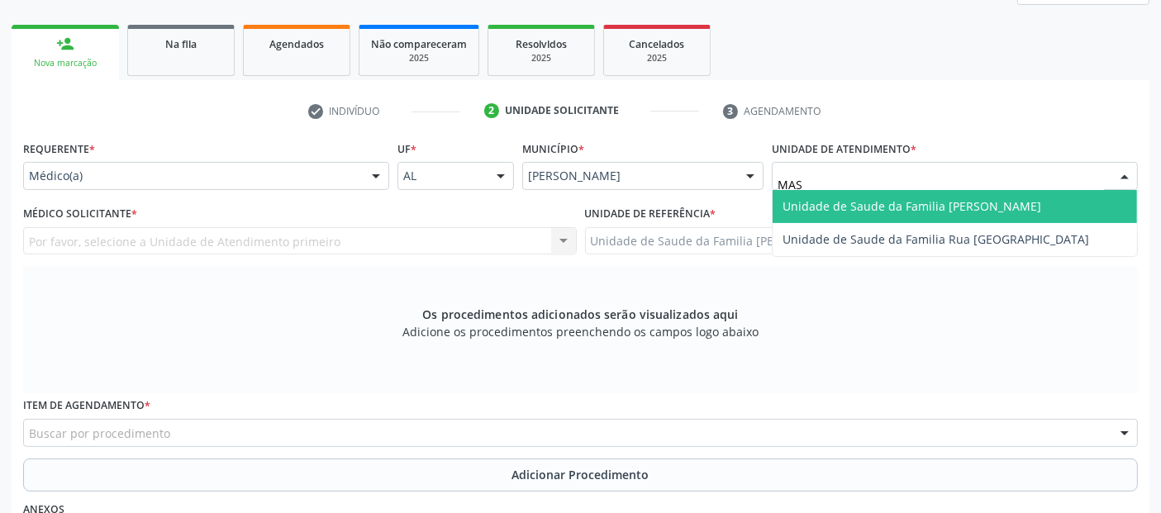
click at [937, 205] on span "Unidade de Saude da Familia [PERSON_NAME]" at bounding box center [911, 206] width 259 height 16
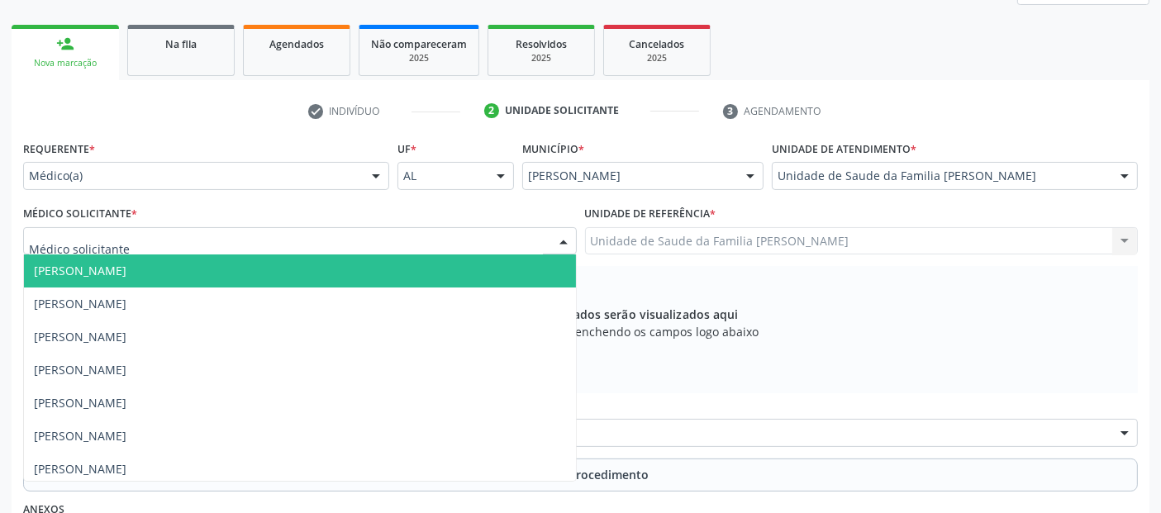
click at [288, 238] on div at bounding box center [300, 241] width 554 height 28
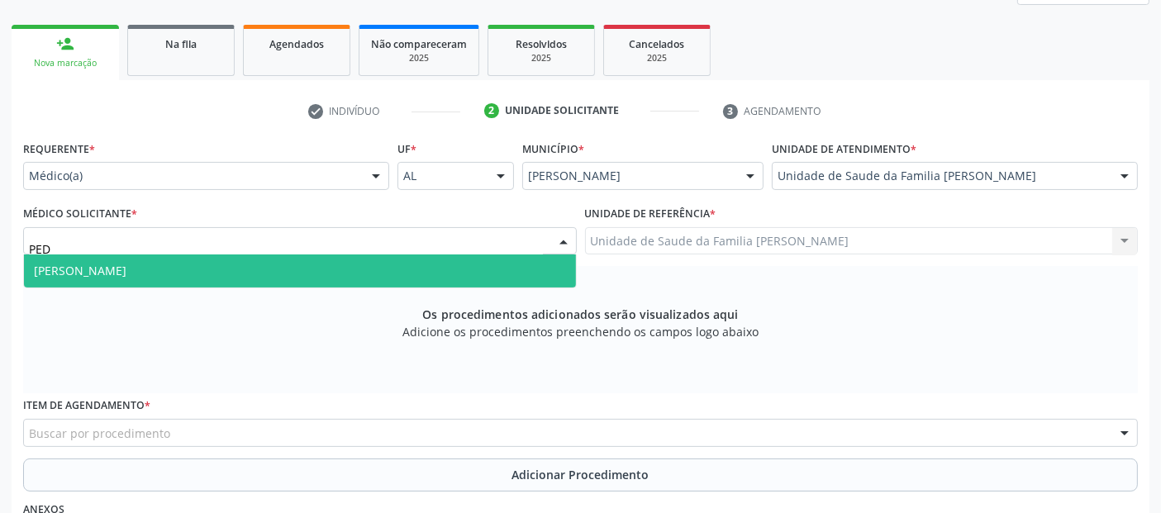
type input "PEDR"
click at [247, 259] on span "[PERSON_NAME]" at bounding box center [300, 270] width 552 height 33
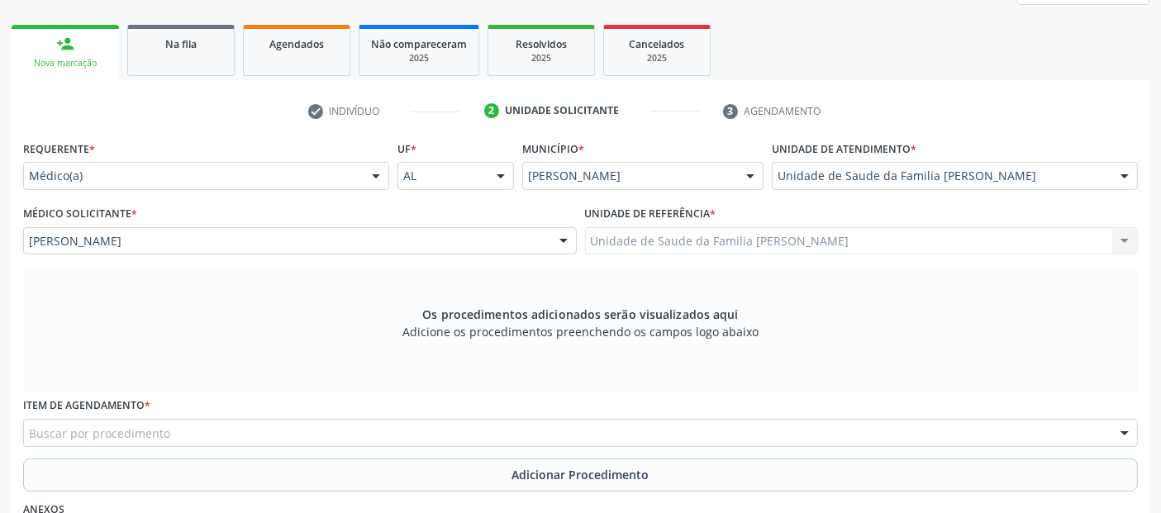
click at [211, 427] on div "Buscar por procedimento" at bounding box center [580, 433] width 1115 height 28
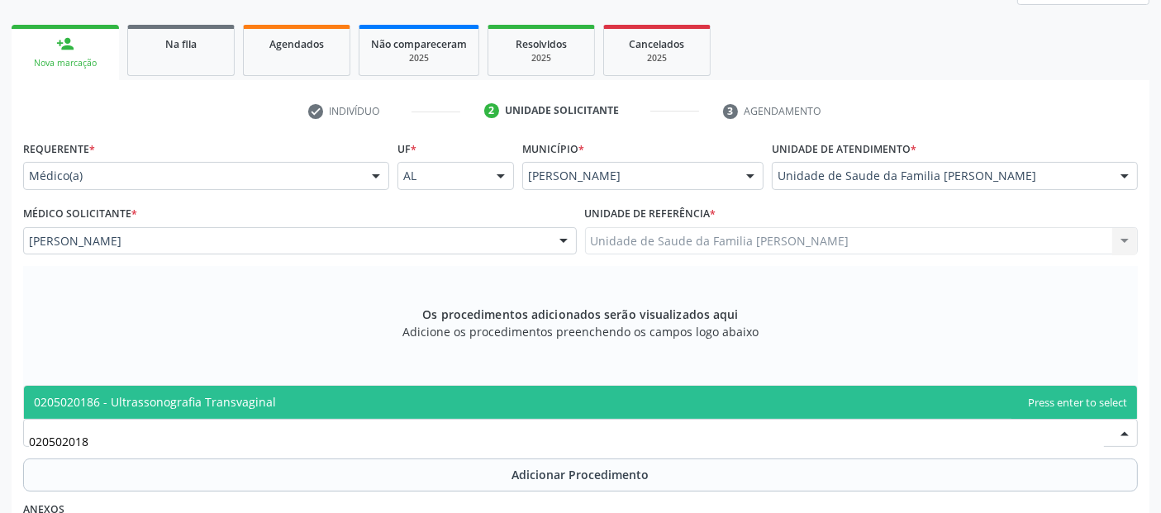
type input "0205020186"
click at [245, 408] on span "0205020186 - Ultrassonografia Transvaginal" at bounding box center [580, 402] width 1113 height 33
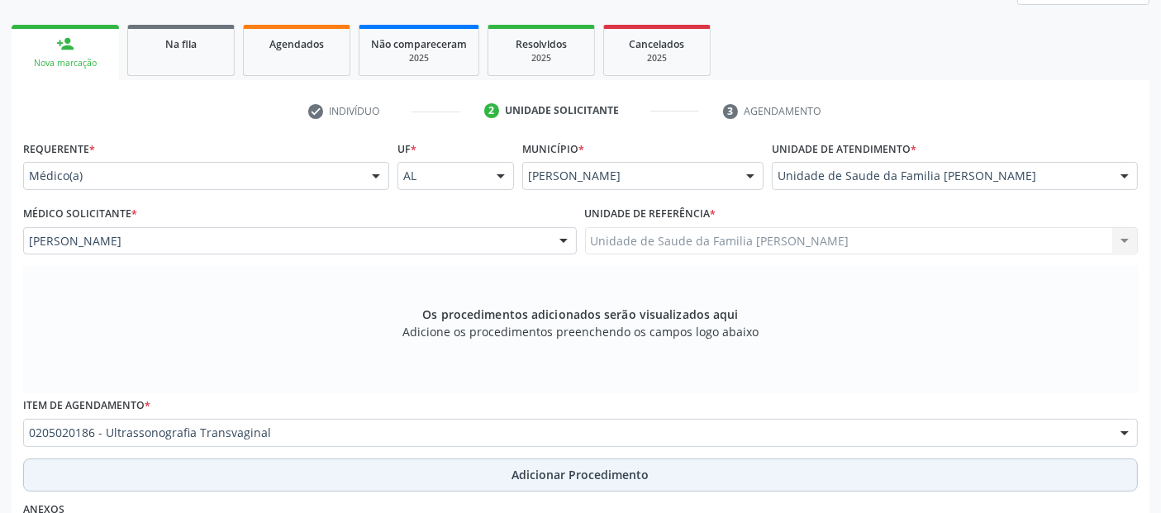
click at [273, 471] on button "Adicionar Procedimento" at bounding box center [580, 475] width 1115 height 33
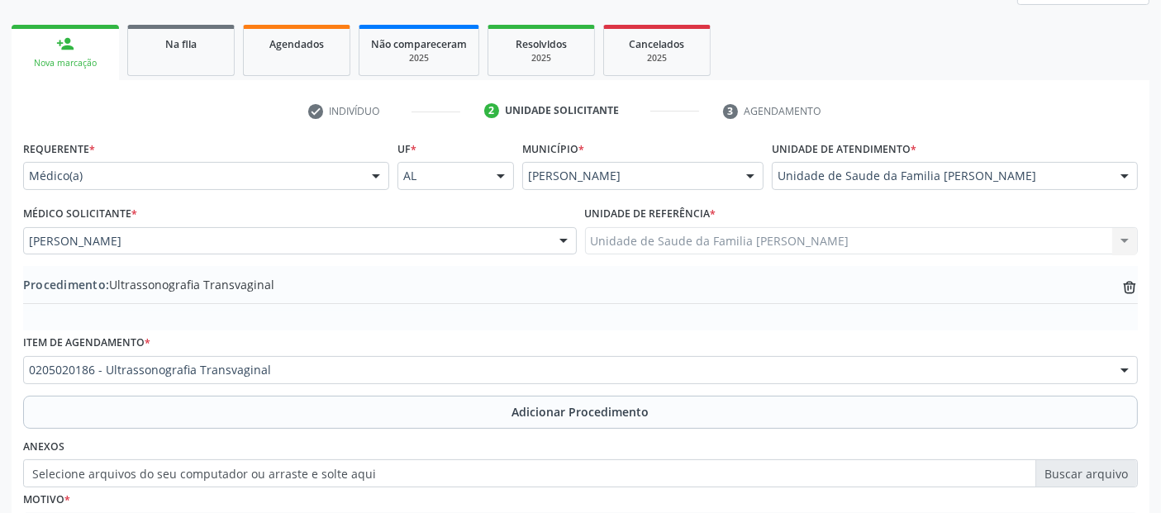
scroll to position [414, 0]
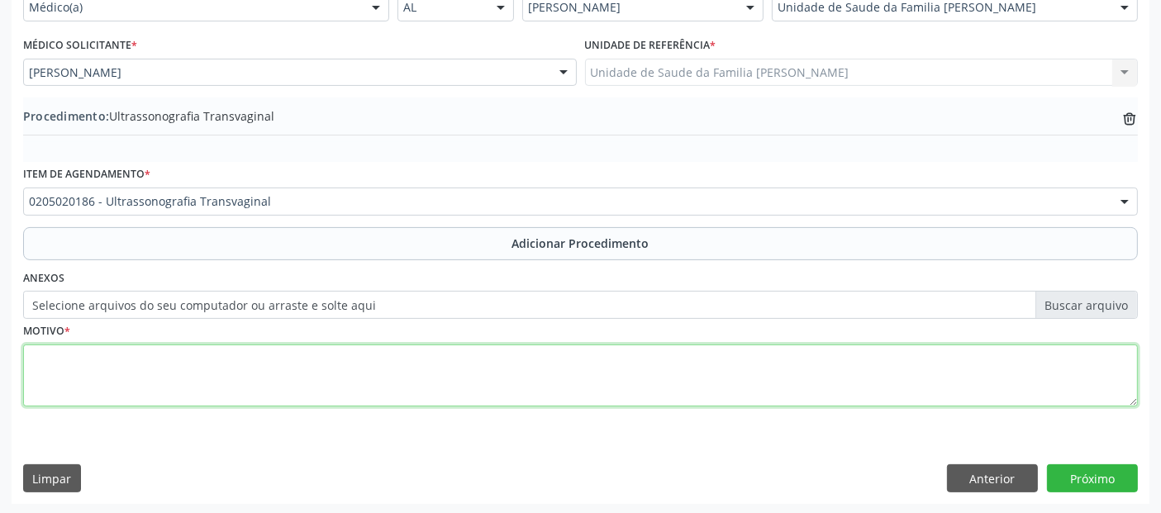
click at [1001, 357] on textarea at bounding box center [580, 376] width 1115 height 63
type textarea "SOP."
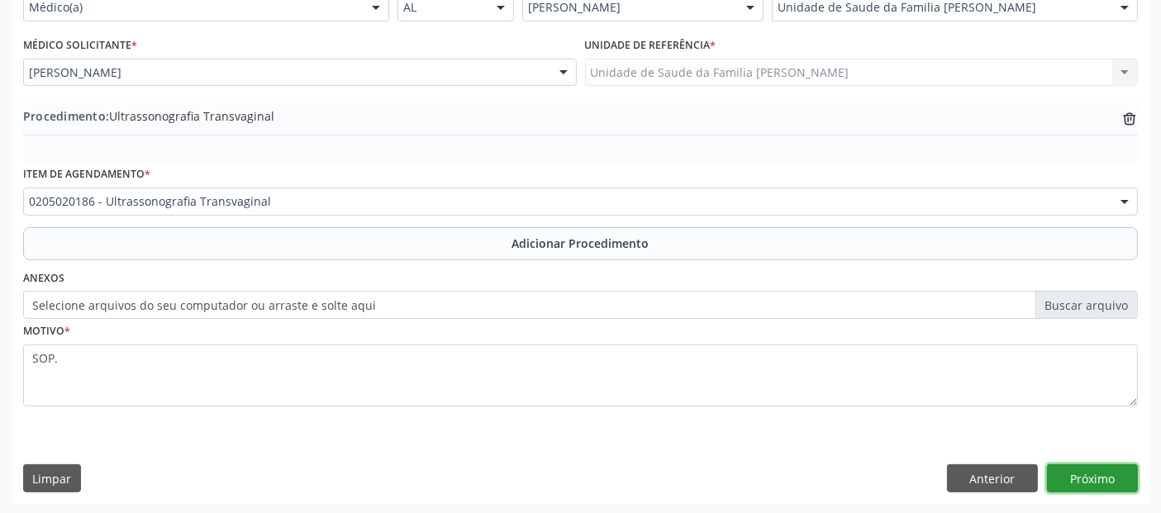
click at [1121, 476] on button "Próximo" at bounding box center [1092, 478] width 91 height 28
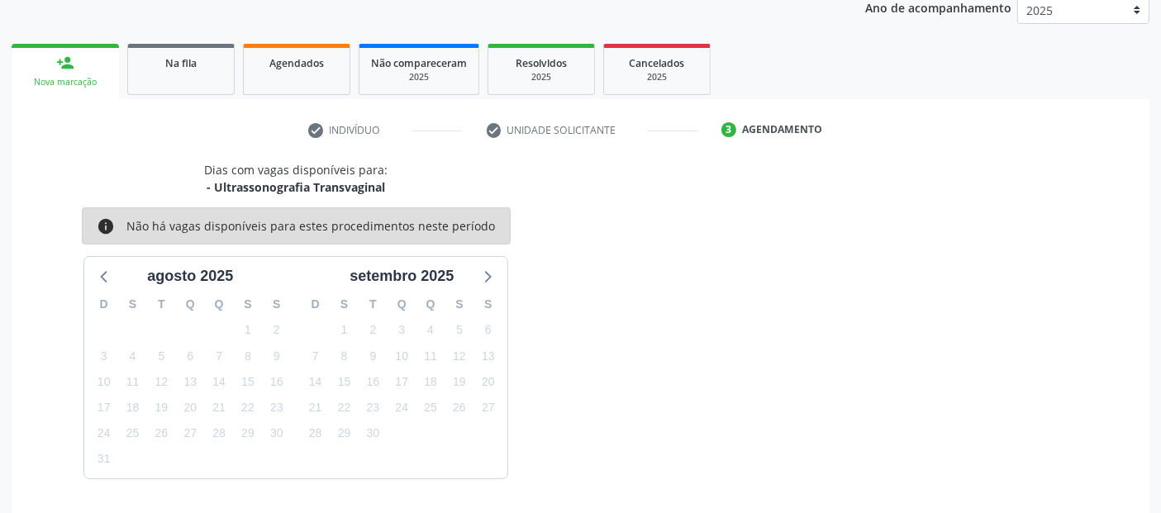
scroll to position [275, 0]
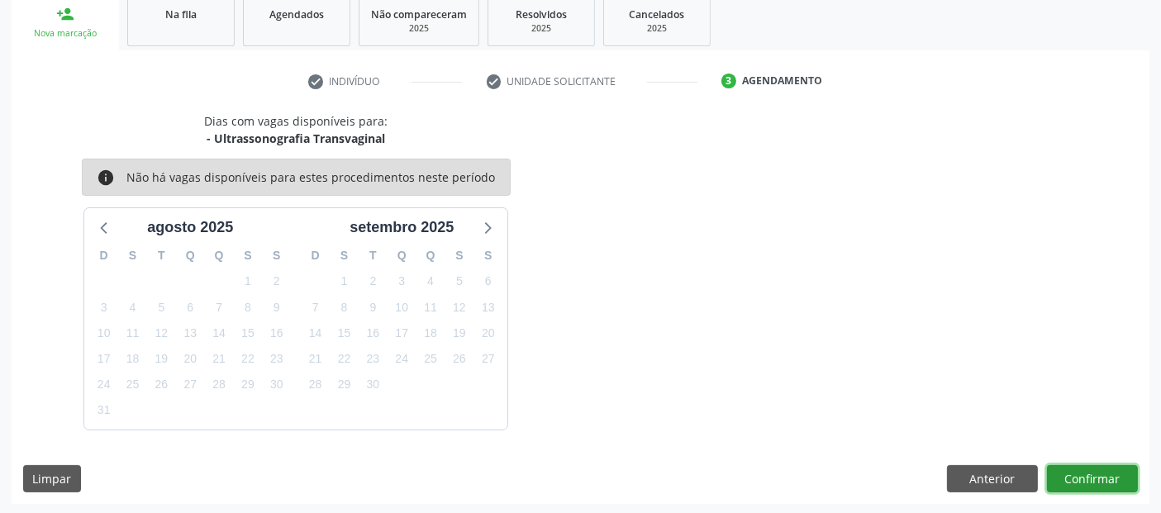
click at [1121, 476] on button "Confirmar" at bounding box center [1092, 479] width 91 height 28
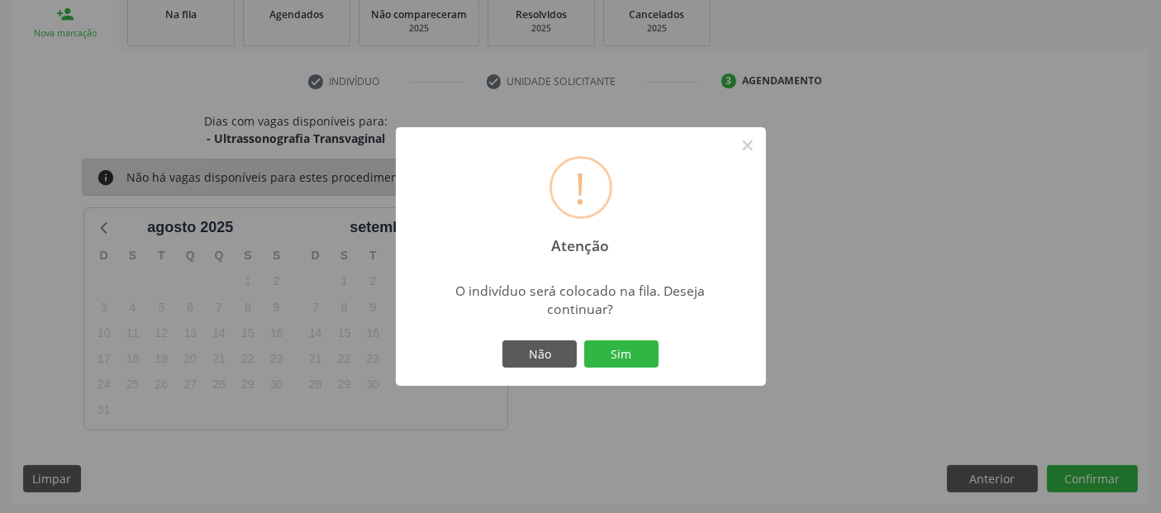
click at [660, 362] on div "! Atenção × O indivíduo será colocado na fila. Deseja continuar? Não Sim" at bounding box center [581, 256] width 370 height 259
click at [641, 354] on button "Sim" at bounding box center [621, 354] width 74 height 28
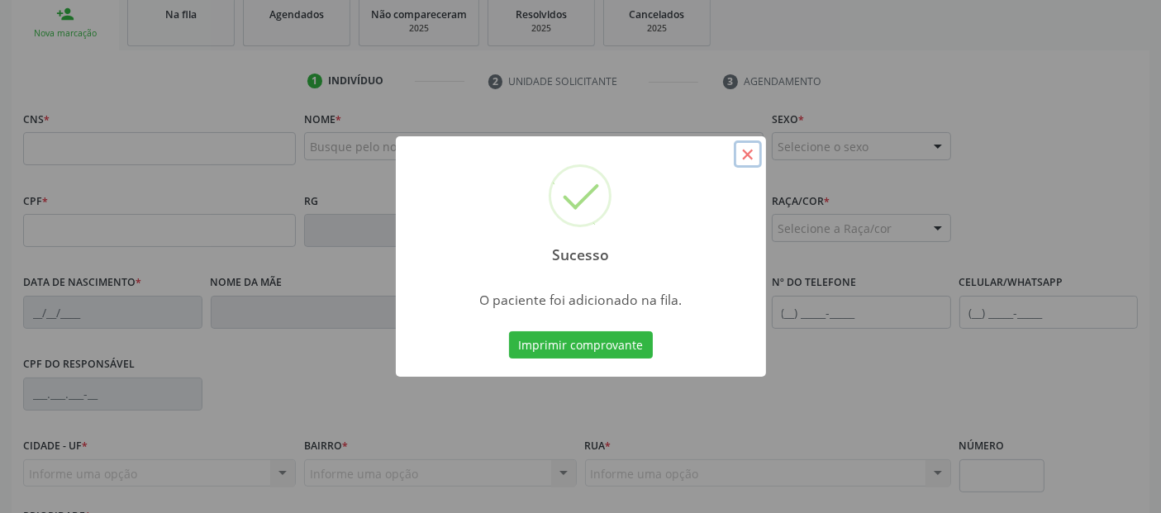
click at [758, 147] on button "×" at bounding box center [748, 154] width 28 height 28
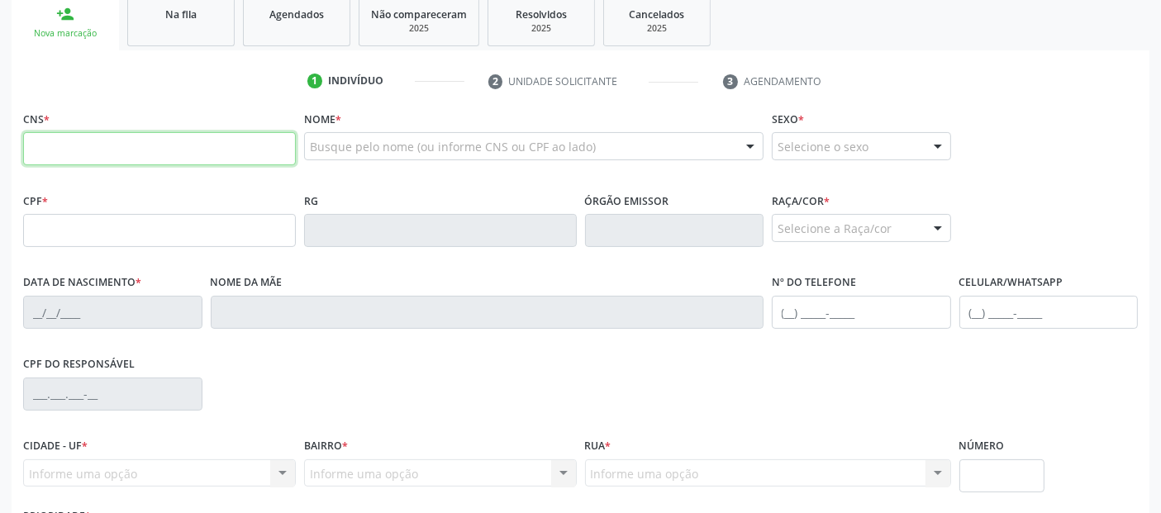
click at [276, 145] on input "text" at bounding box center [159, 148] width 273 height 33
type input "708 3007 0385 1060"
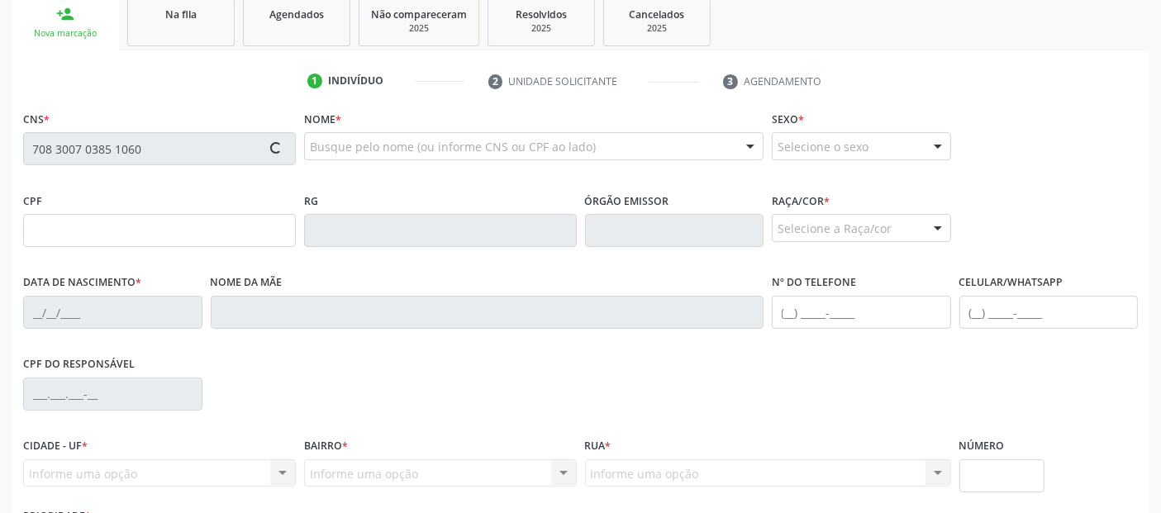
type input "086.844.794-32"
type input "[DATE]"
type input "[PERSON_NAME]"
type input "[PHONE_NUMBER]"
type input "1"
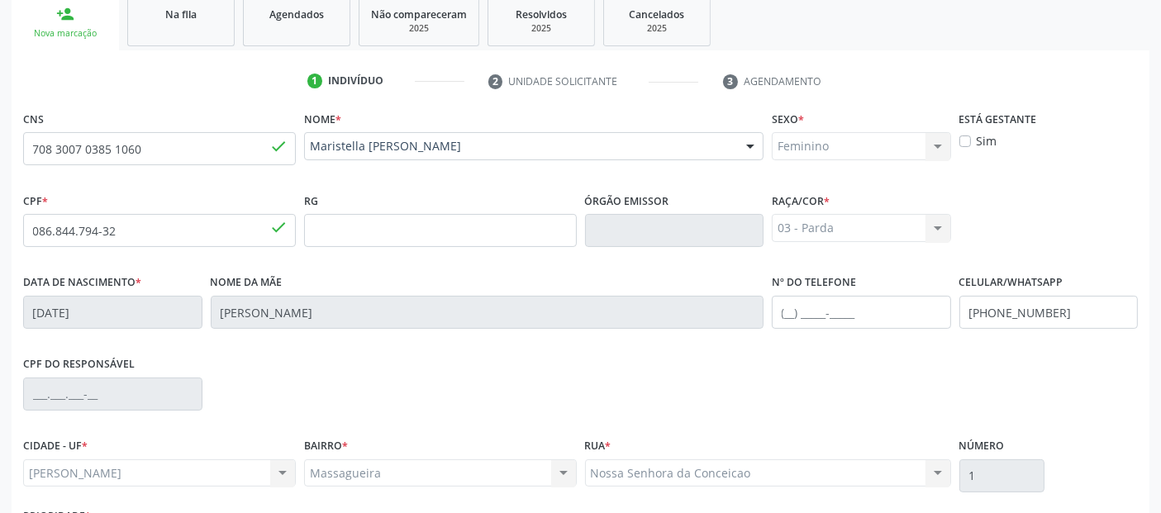
scroll to position [404, 0]
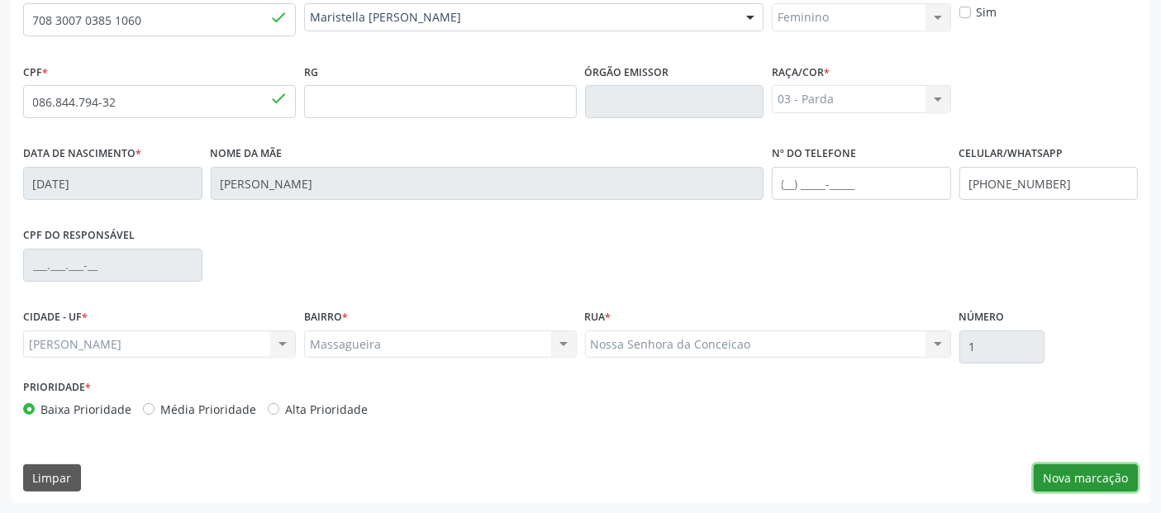
click at [1097, 487] on button "Nova marcação" at bounding box center [1086, 478] width 104 height 28
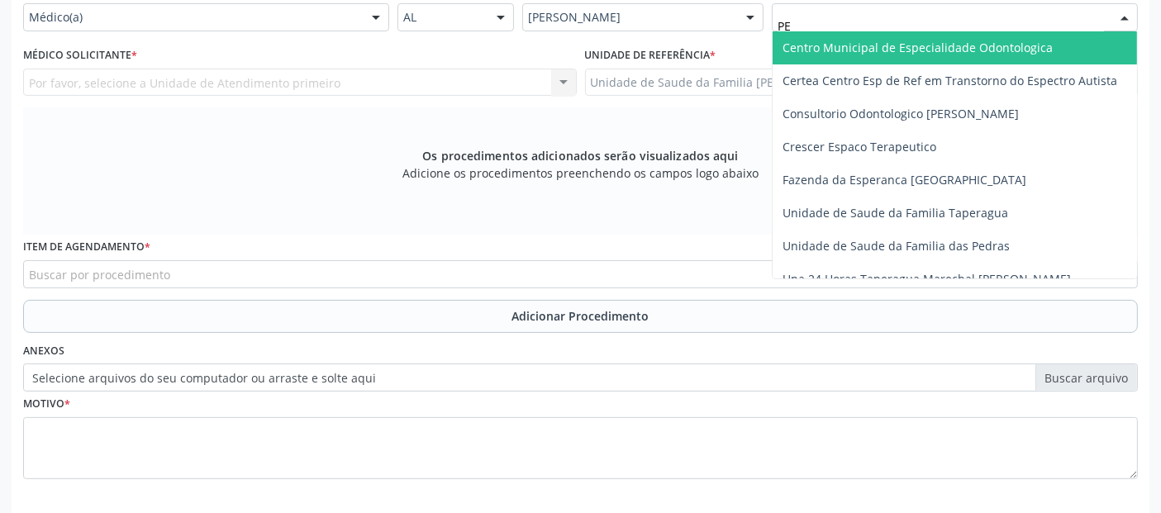
type input "P"
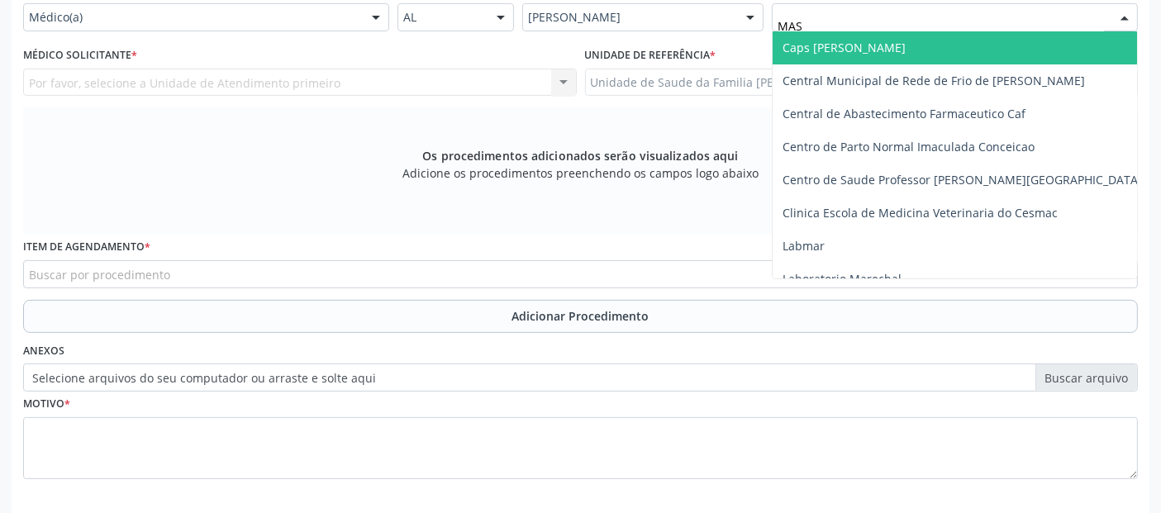
type input "MASS"
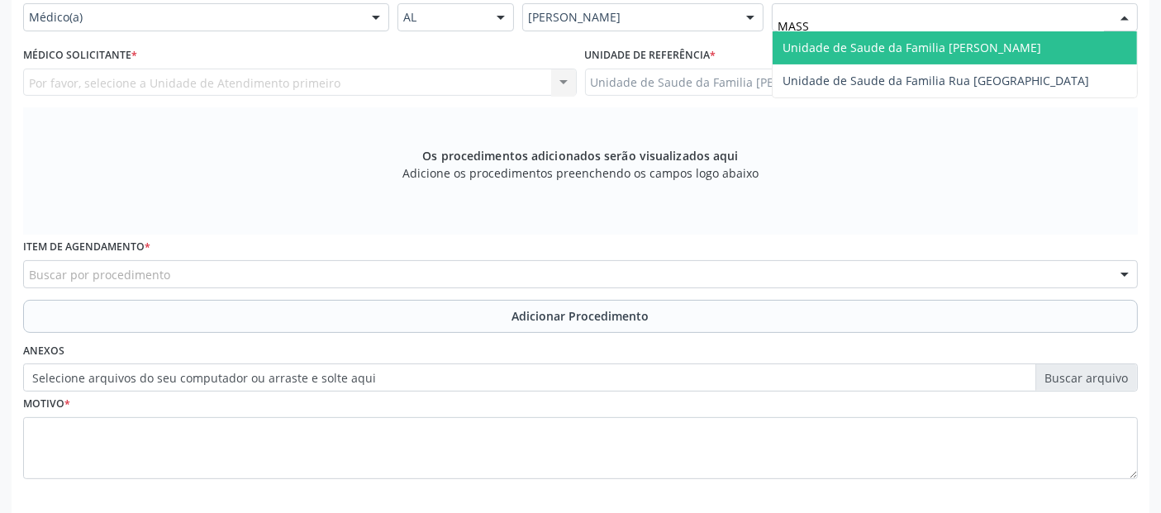
click at [838, 35] on span "Unidade de Saude da Familia [PERSON_NAME]" at bounding box center [954, 47] width 364 height 33
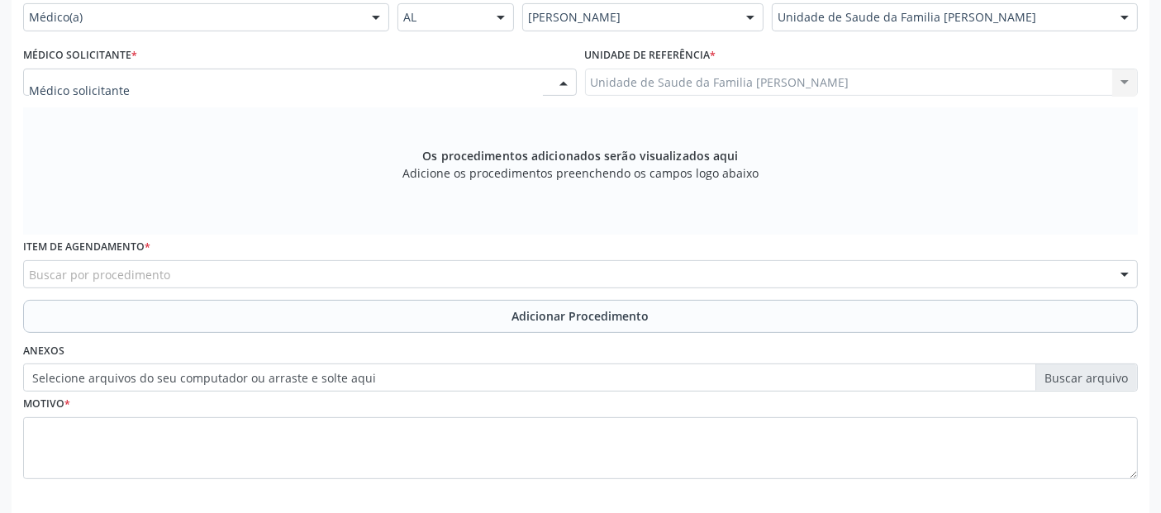
click at [295, 78] on div at bounding box center [300, 83] width 554 height 28
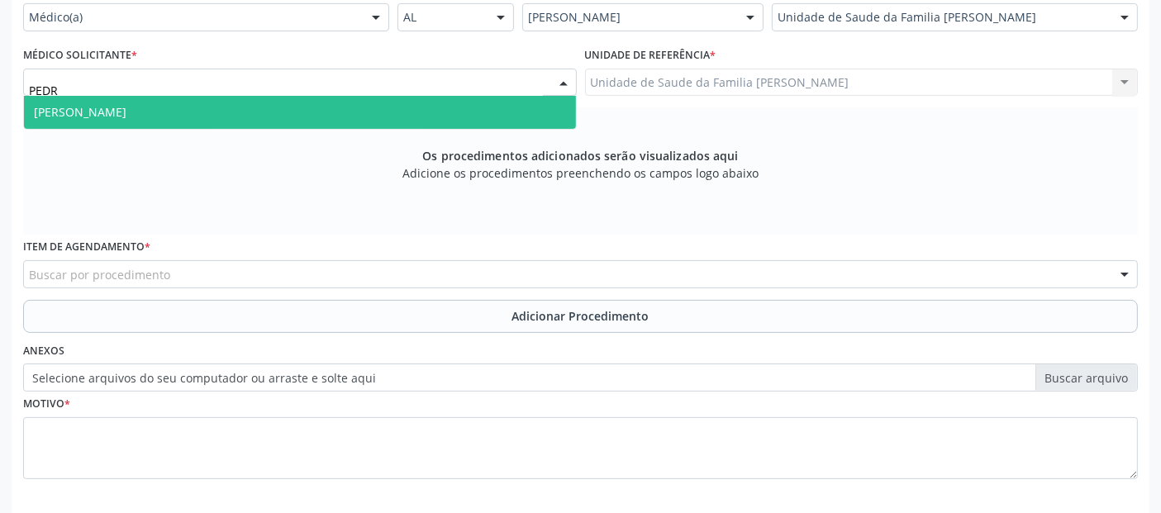
type input "[PERSON_NAME]"
click at [237, 102] on span "[PERSON_NAME]" at bounding box center [300, 112] width 552 height 33
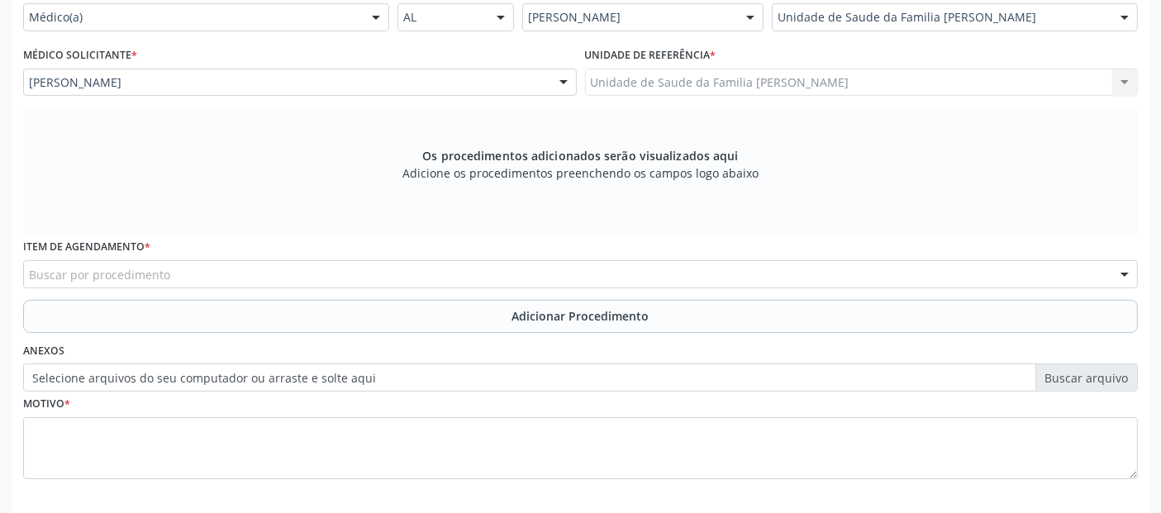
click at [172, 278] on div "Buscar por procedimento" at bounding box center [580, 274] width 1115 height 28
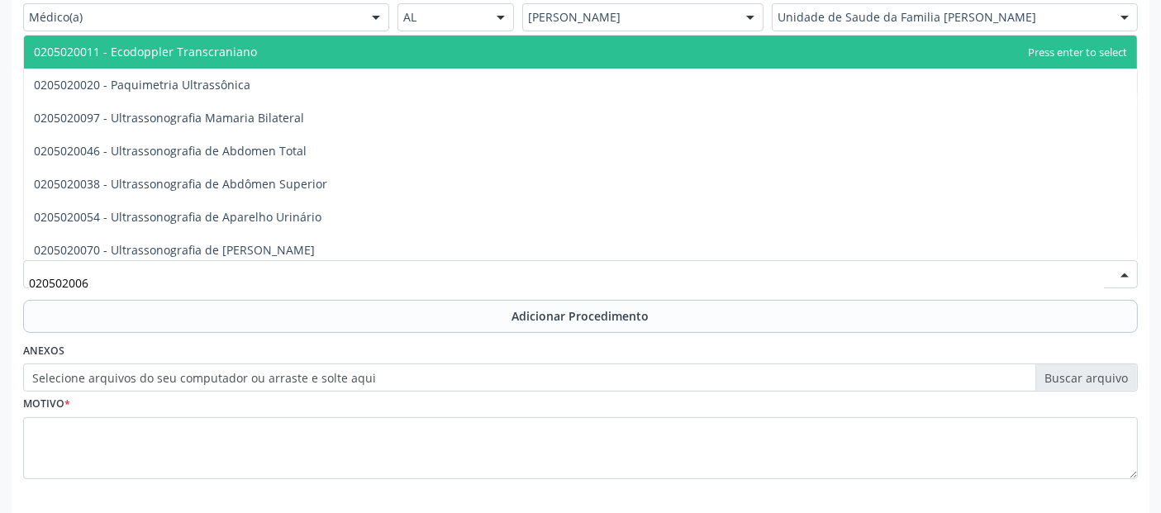
type input "0205020062"
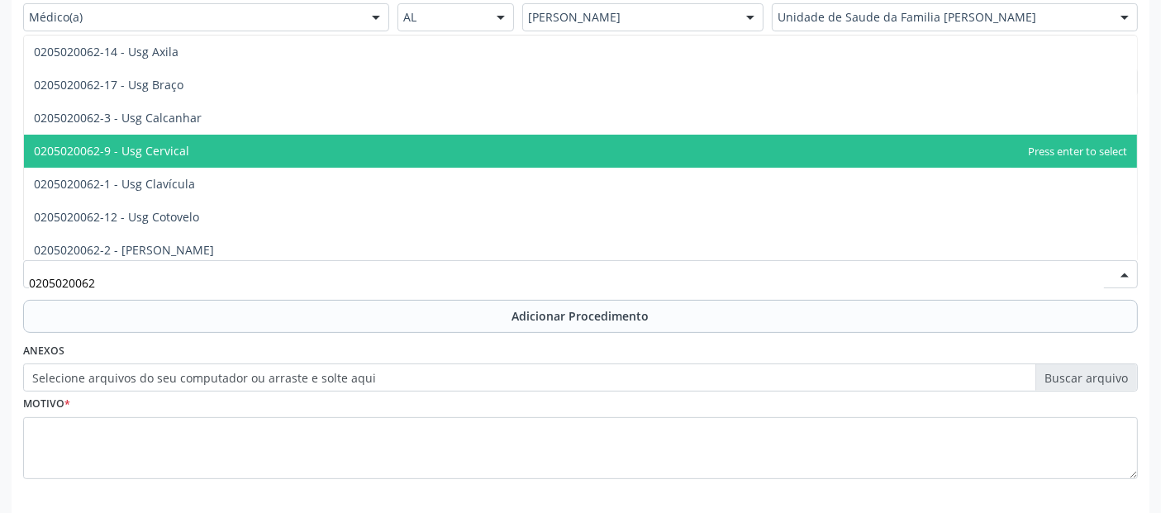
click at [655, 162] on span "0205020062-9 - Usg Cervical" at bounding box center [580, 151] width 1113 height 33
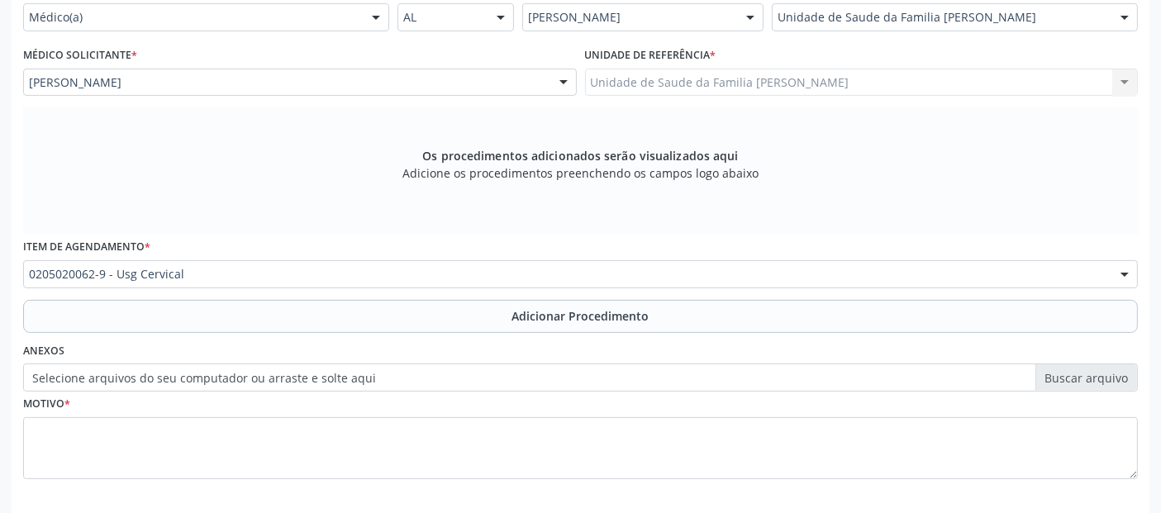
click at [281, 331] on div "Requerente * Médico(a) Médico(a) Enfermeiro(a) Paciente Nenhum resultado encont…" at bounding box center [580, 240] width 1115 height 525
click at [281, 292] on div "Item de agendamento * 0205020062-9 - Usg Cervical 0304070076 - .Quimioterapia d…" at bounding box center [580, 267] width 1123 height 64
click at [278, 302] on button "Adicionar Procedimento" at bounding box center [580, 316] width 1115 height 33
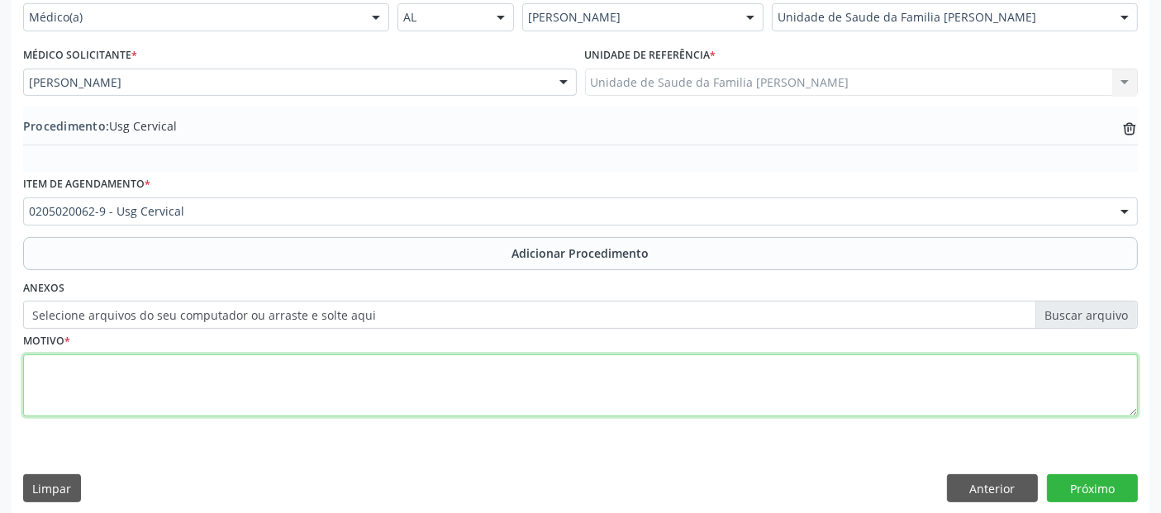
click at [256, 392] on textarea at bounding box center [580, 385] width 1115 height 63
type textarea "DISFAGIA A/E."
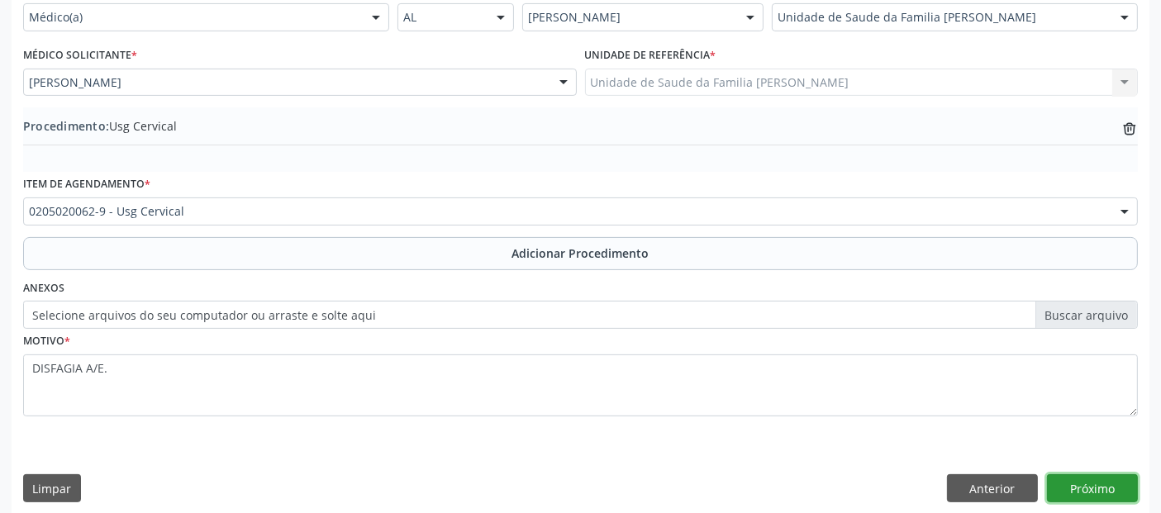
click at [1123, 486] on button "Próximo" at bounding box center [1092, 488] width 91 height 28
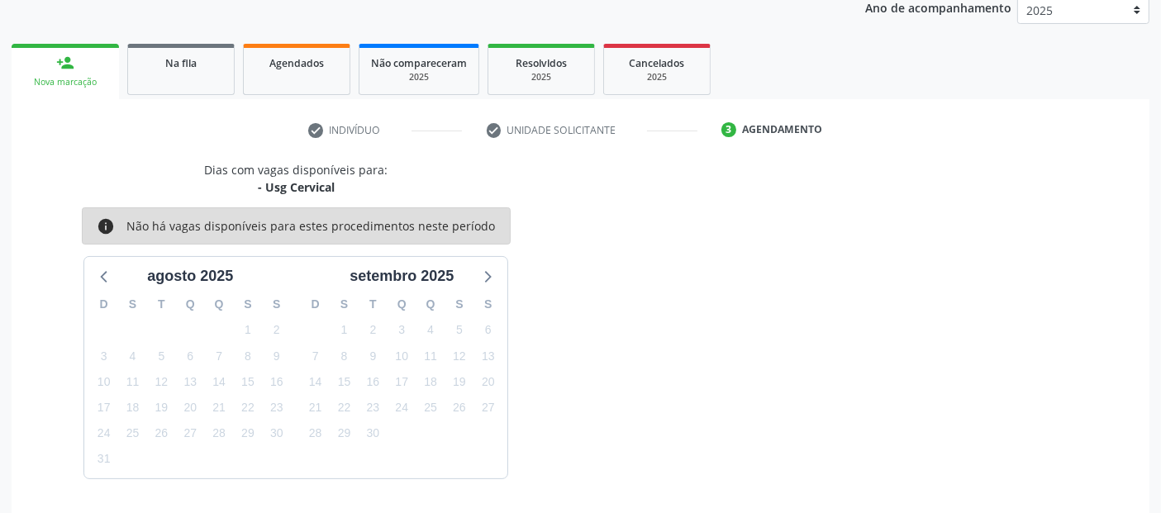
scroll to position [275, 0]
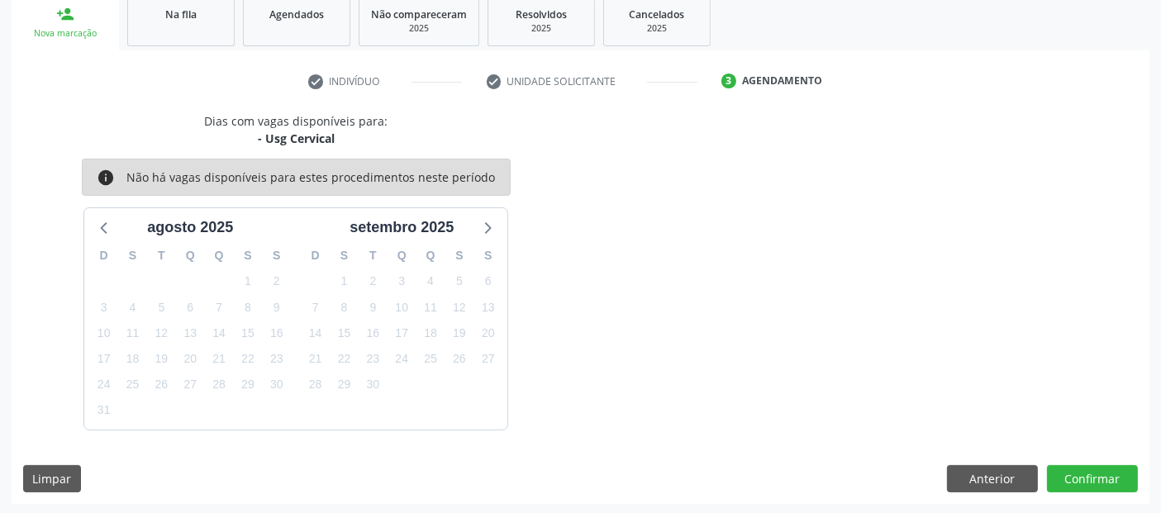
click at [1096, 491] on div "Dias com vagas disponíveis para: - Usg Cervical info Não há vagas disponíveis p…" at bounding box center [581, 308] width 1138 height 392
click at [1096, 488] on button "Confirmar" at bounding box center [1092, 479] width 91 height 28
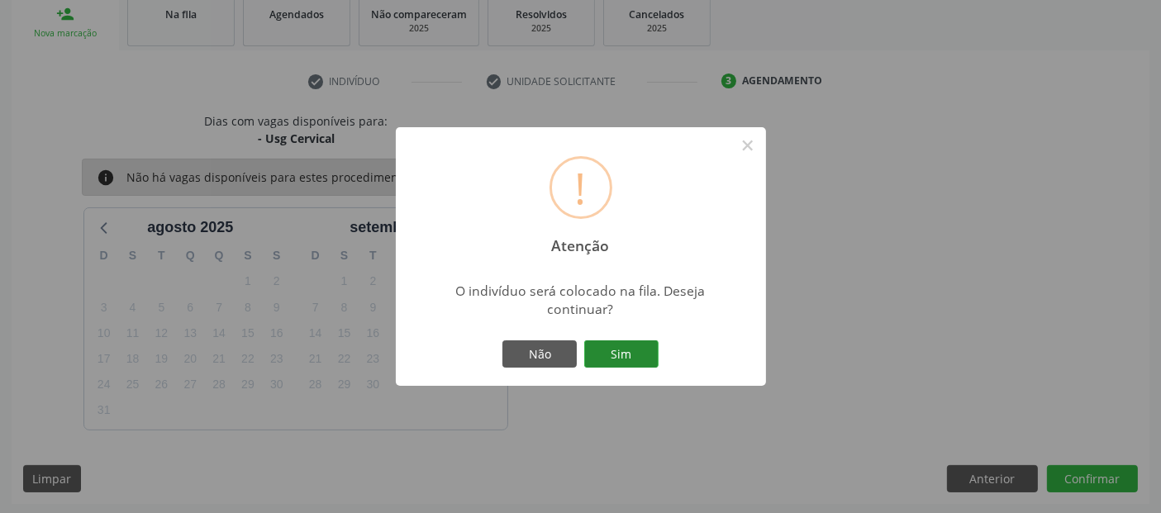
click at [616, 359] on button "Sim" at bounding box center [621, 354] width 74 height 28
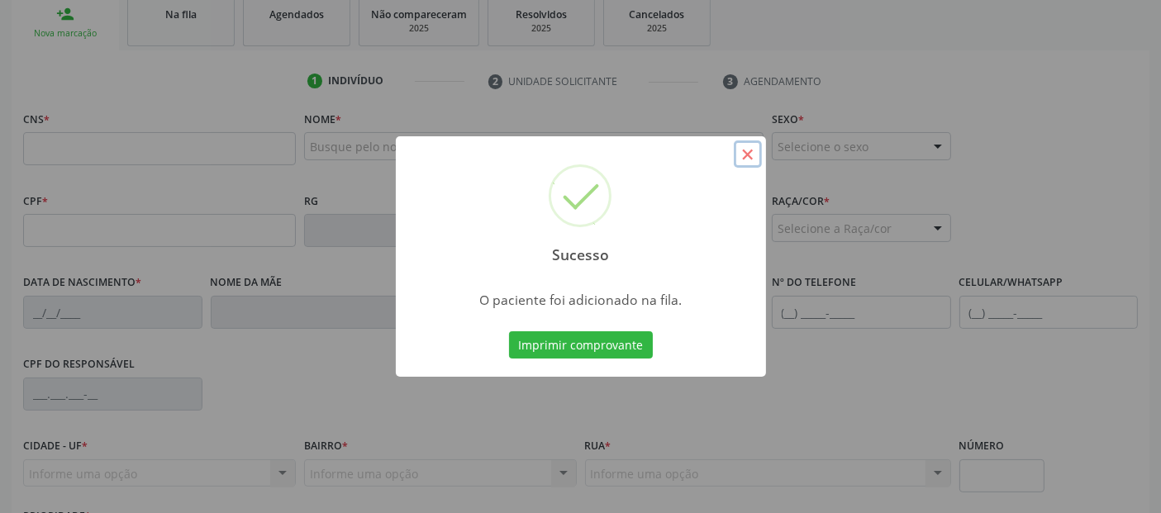
click at [750, 150] on button "×" at bounding box center [748, 154] width 28 height 28
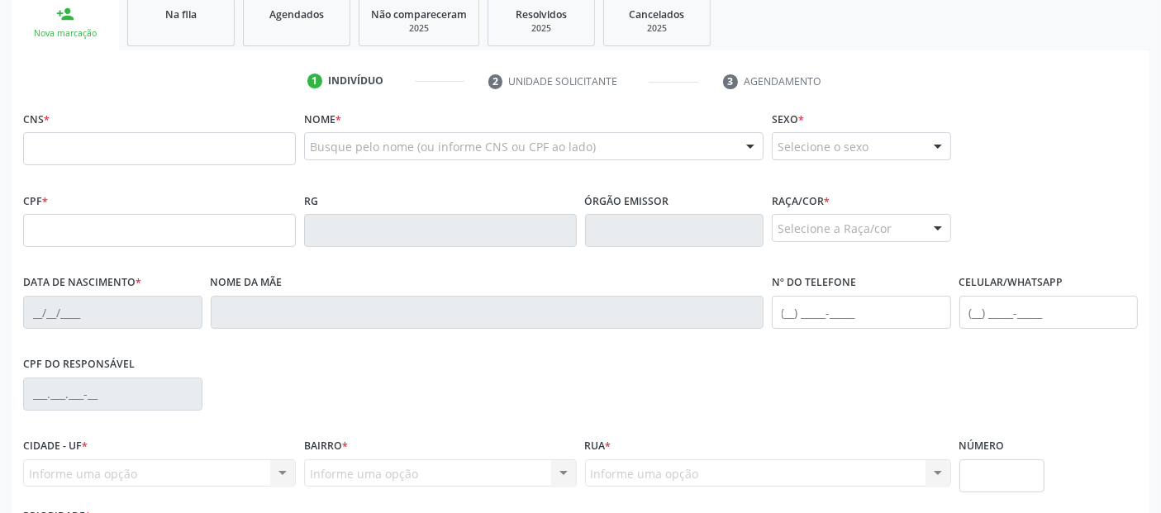
scroll to position [404, 0]
